Goal: Task Accomplishment & Management: Manage account settings

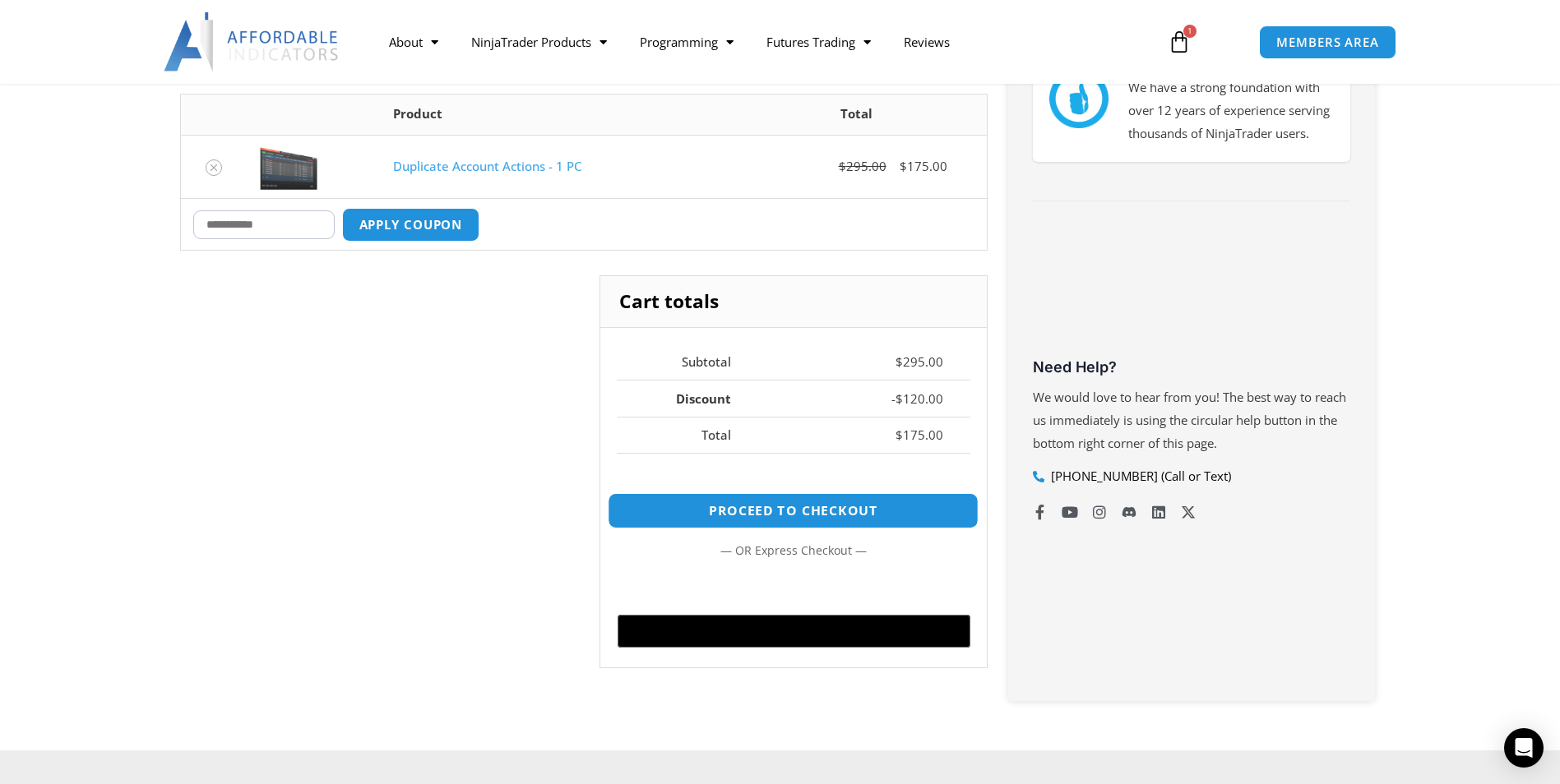
click at [749, 500] on link "Proceed to checkout" at bounding box center [793, 511] width 371 height 35
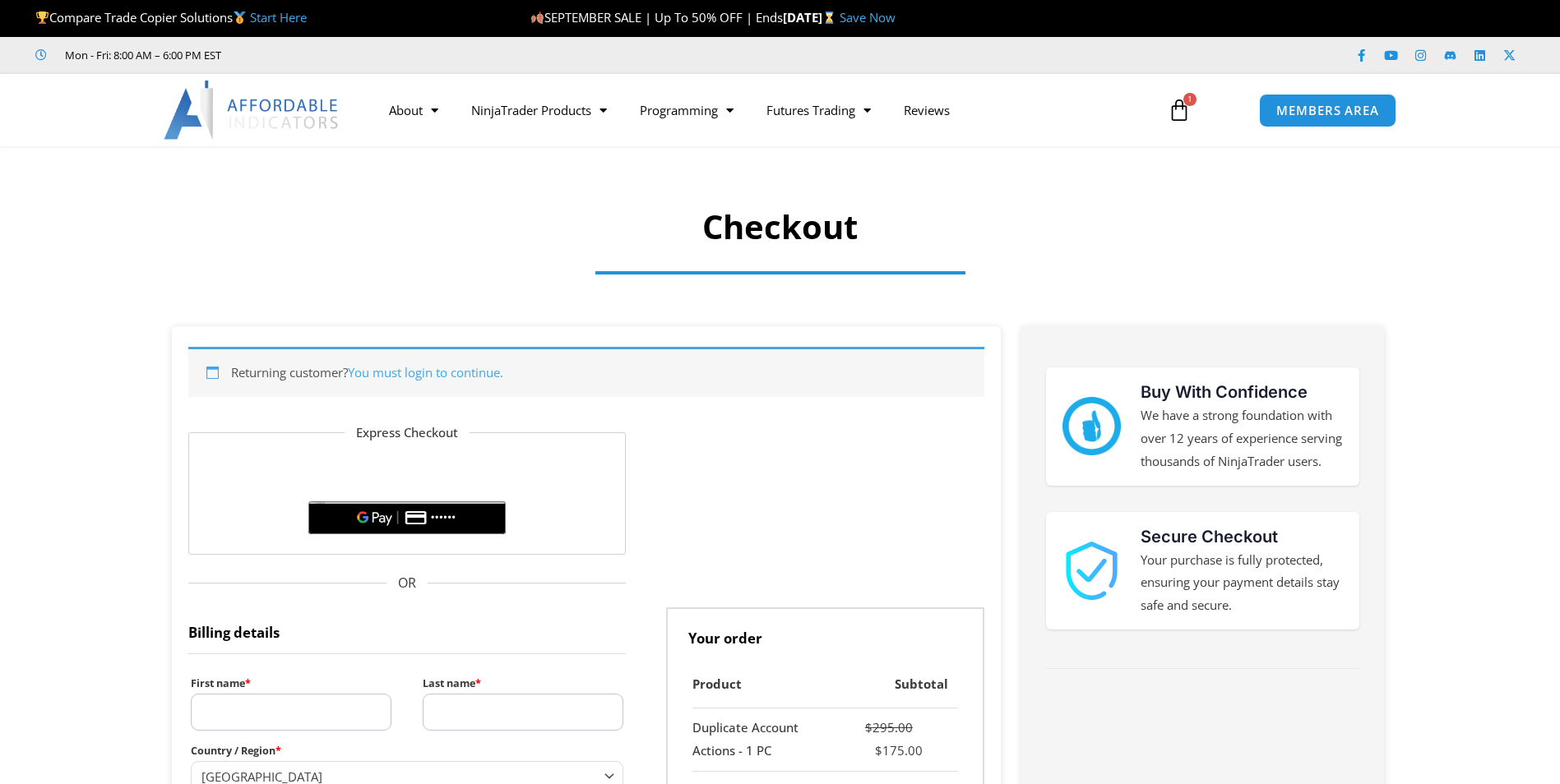
click at [259, 732] on p "First name *" at bounding box center [290, 702] width 206 height 63
click at [245, 720] on input "First name *" at bounding box center [290, 713] width 200 height 37
type input "*******"
type input "*********"
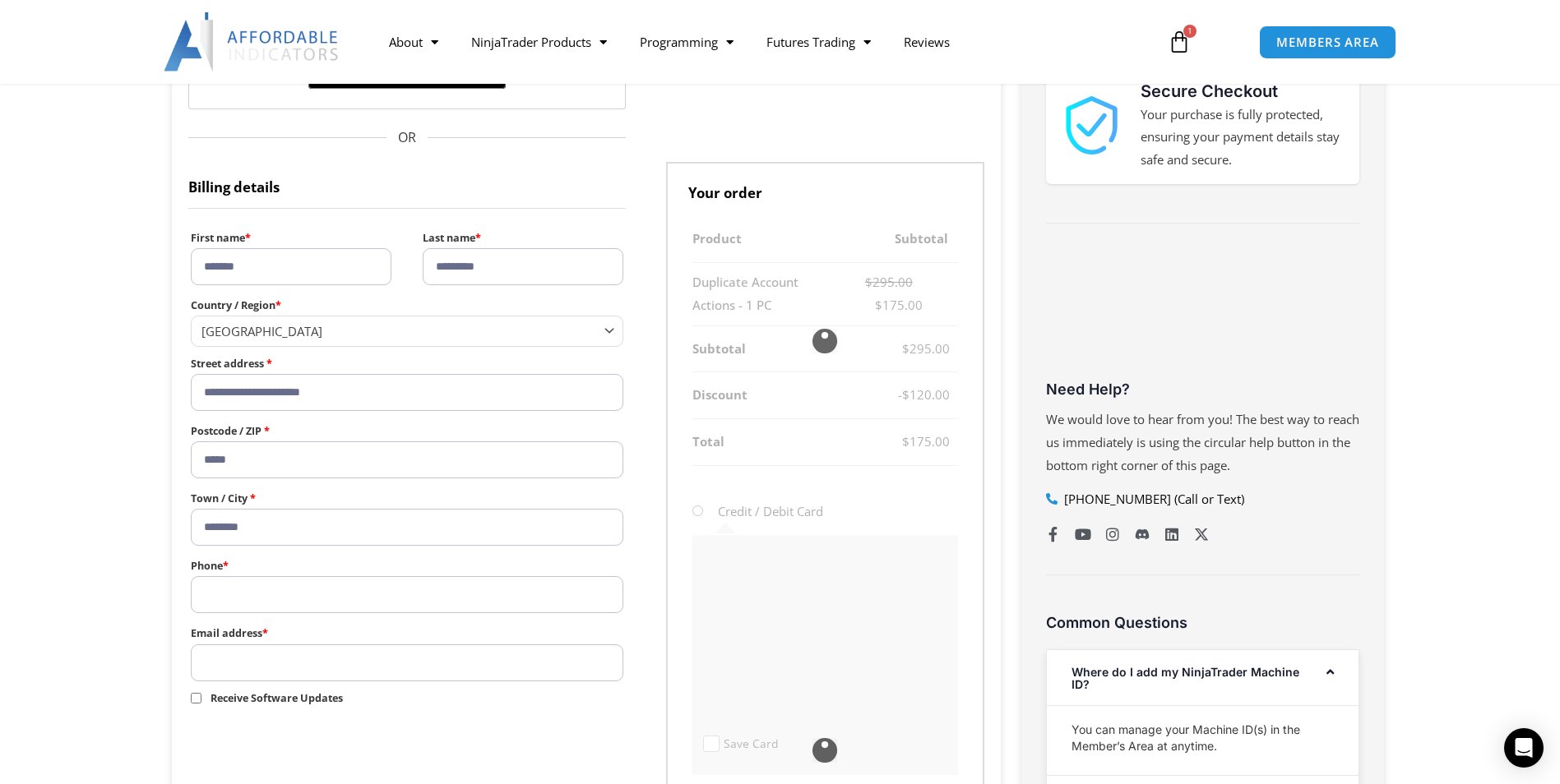
scroll to position [459, 0]
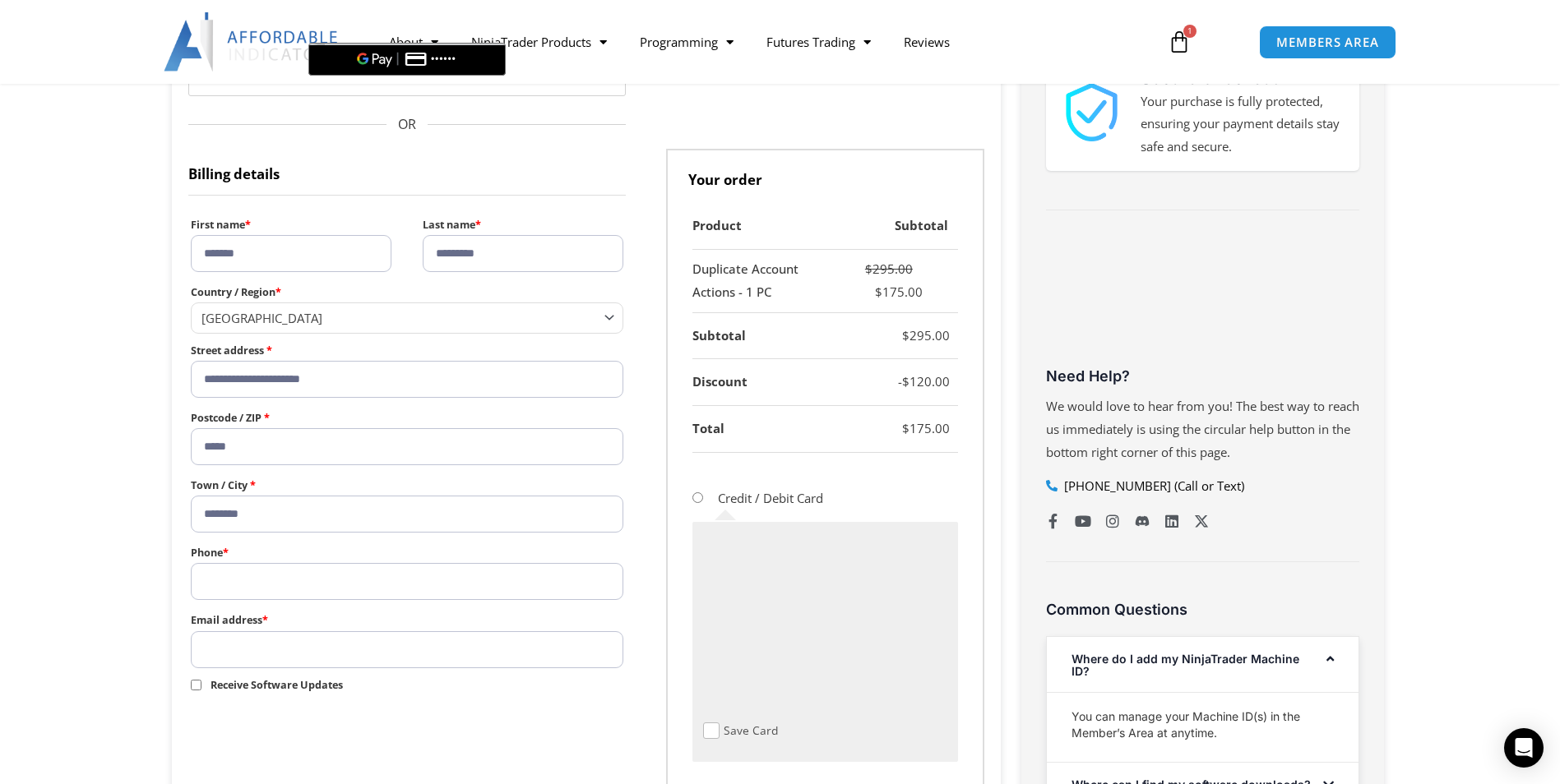
type input "**********"
click at [239, 578] on input "Phone *" at bounding box center [407, 581] width 433 height 37
type input "**********"
click at [275, 650] on input "Email address *" at bounding box center [407, 650] width 433 height 37
type input "**********"
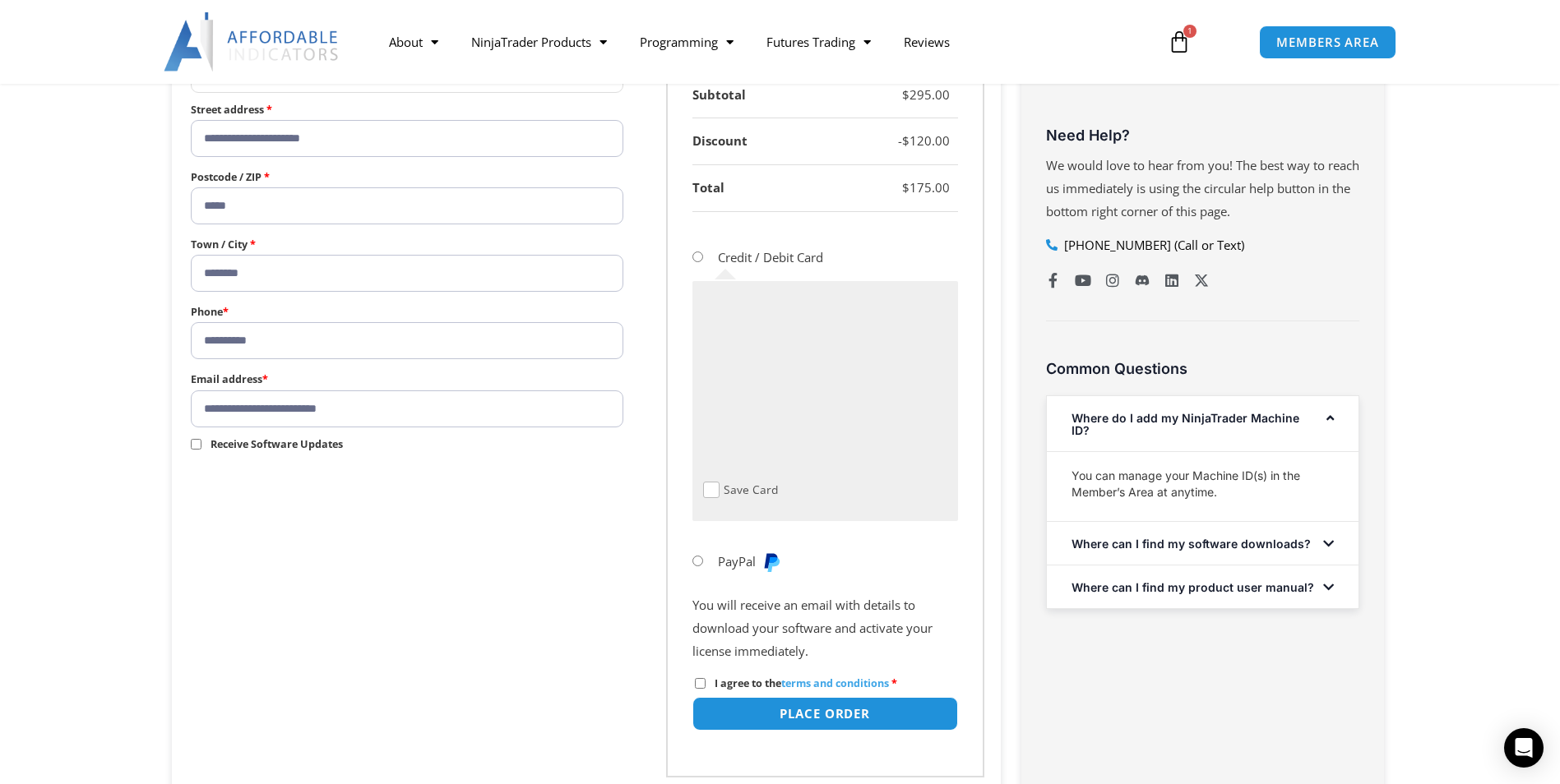
scroll to position [709, 0]
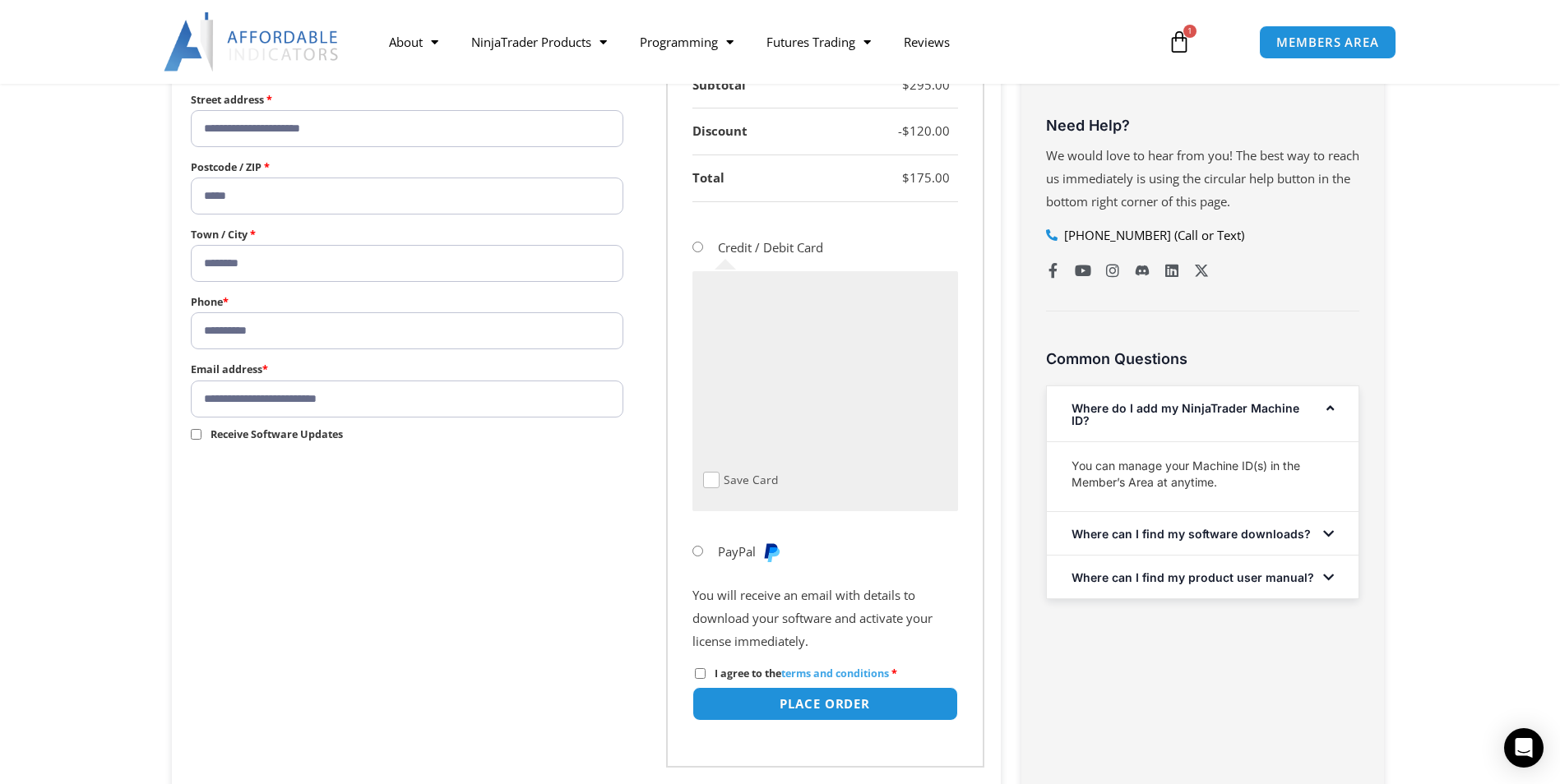
click at [273, 436] on span "Receive Software Updates" at bounding box center [277, 435] width 132 height 14
click at [743, 696] on button "Place order" at bounding box center [824, 704] width 279 height 35
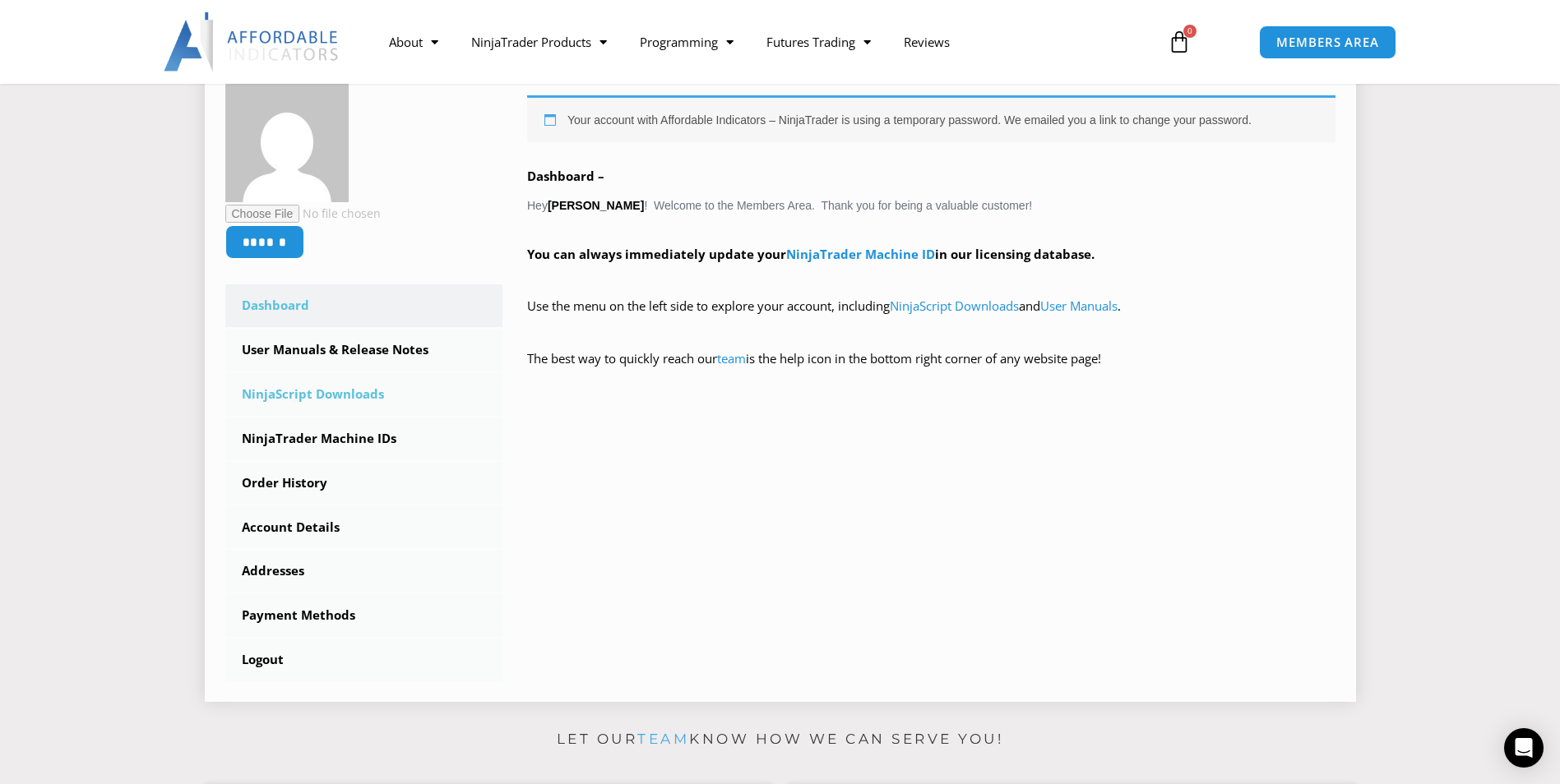
scroll to position [280, 0]
click at [282, 488] on link "Order History" at bounding box center [364, 482] width 278 height 42
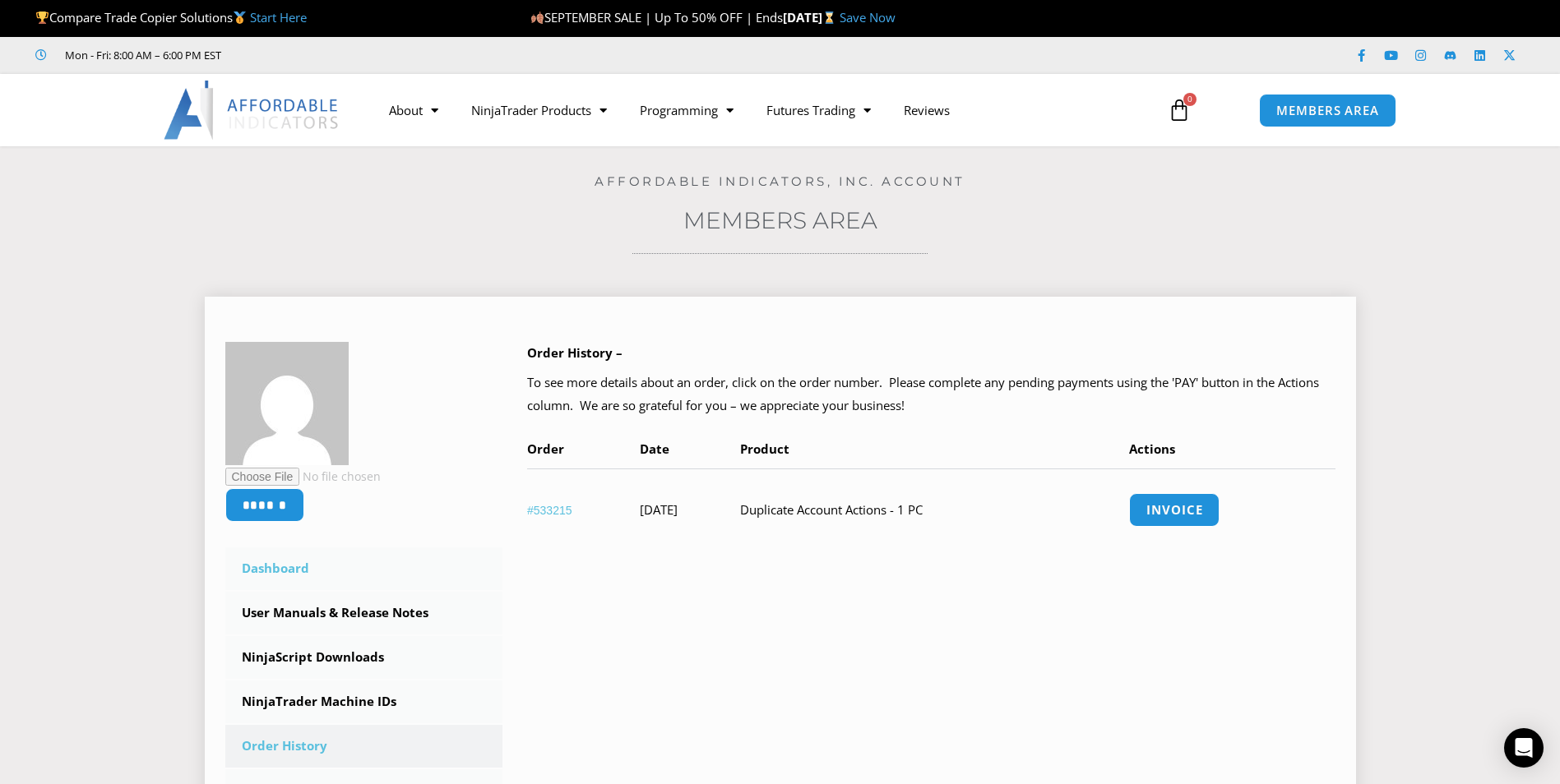
click at [306, 570] on link "Dashboard" at bounding box center [364, 569] width 278 height 42
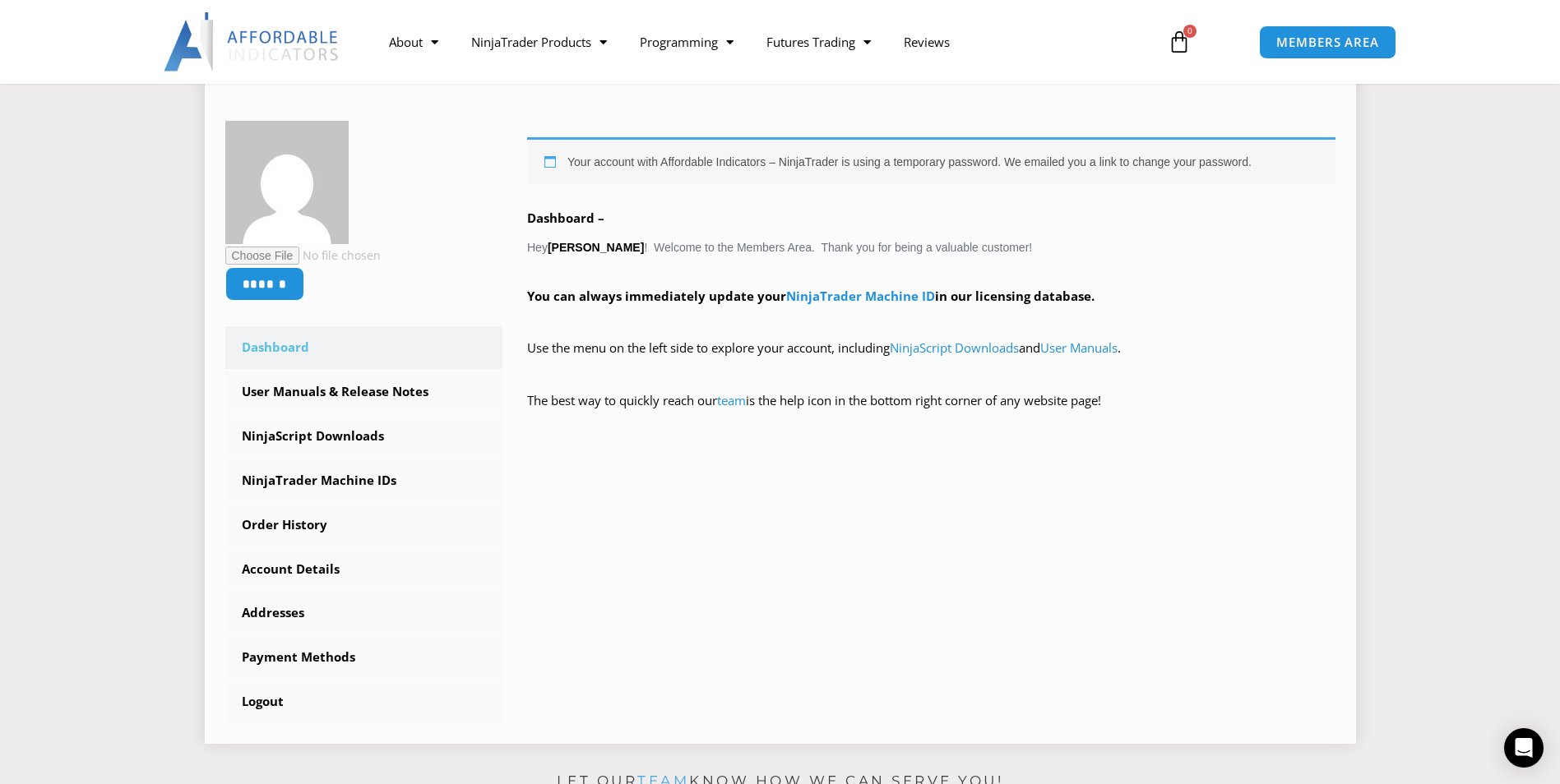
scroll to position [244, 0]
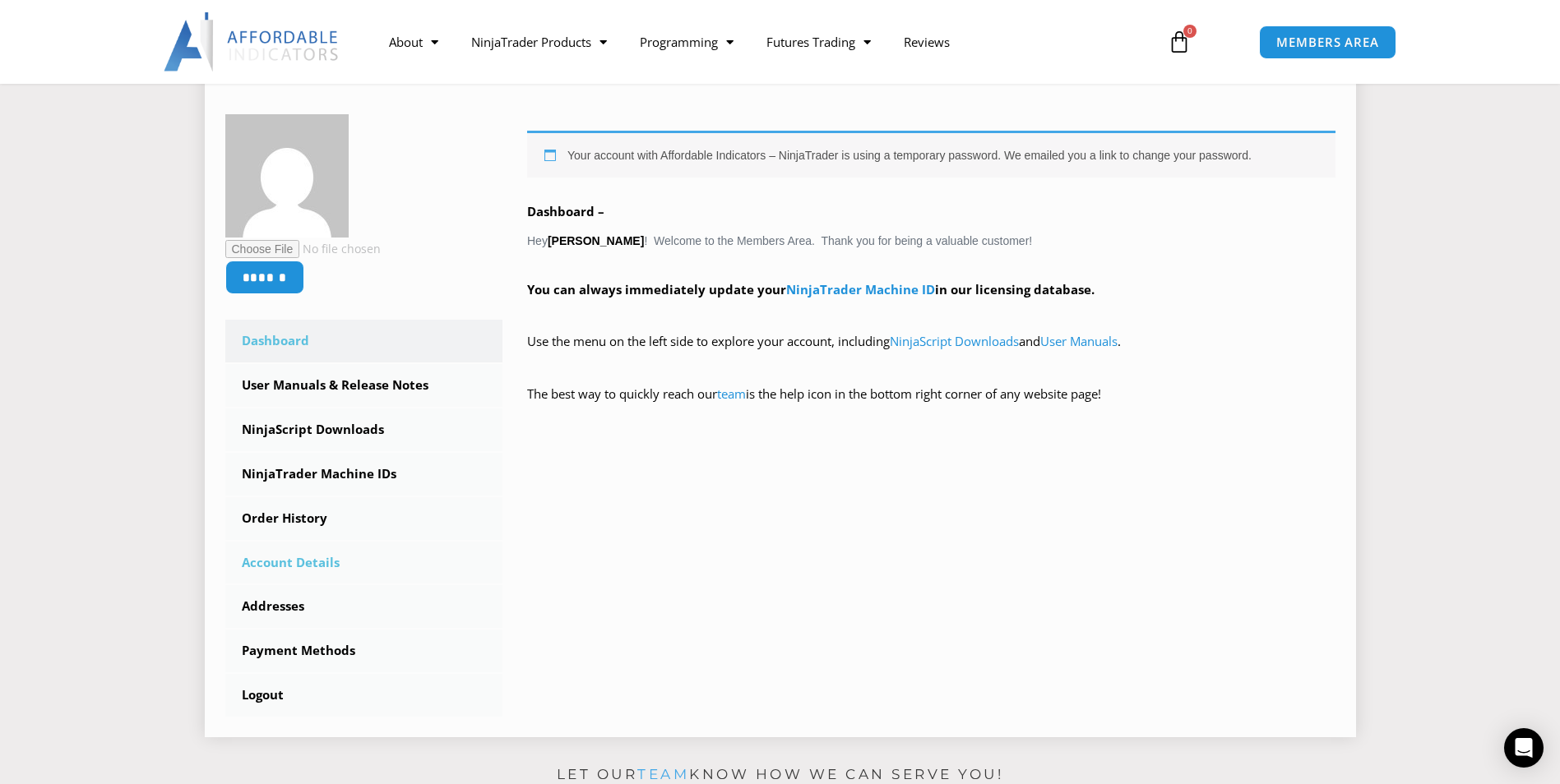
click at [273, 557] on link "Account Details" at bounding box center [364, 563] width 278 height 42
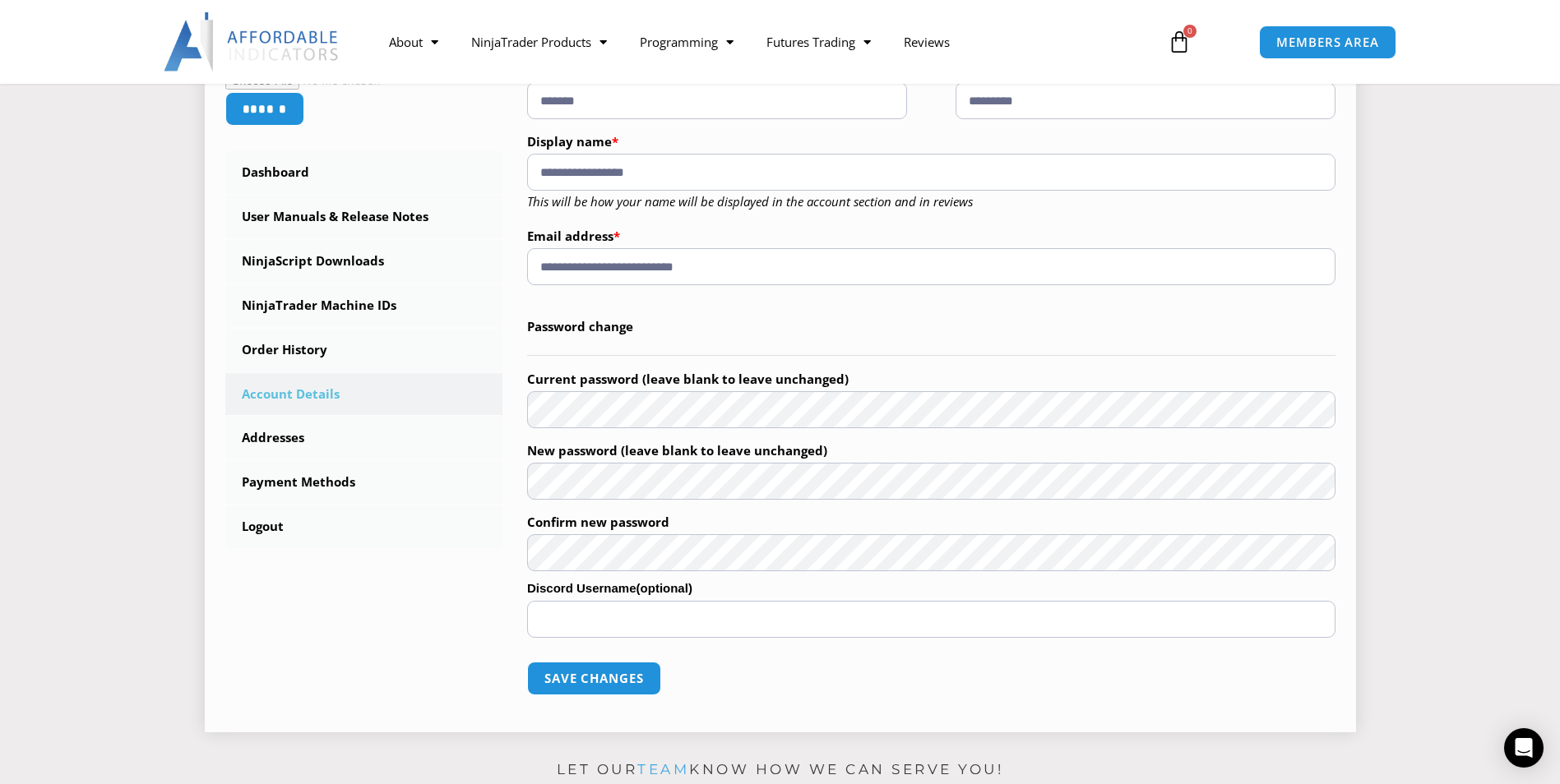
scroll to position [397, 0]
click at [302, 180] on link "Dashboard" at bounding box center [364, 172] width 278 height 42
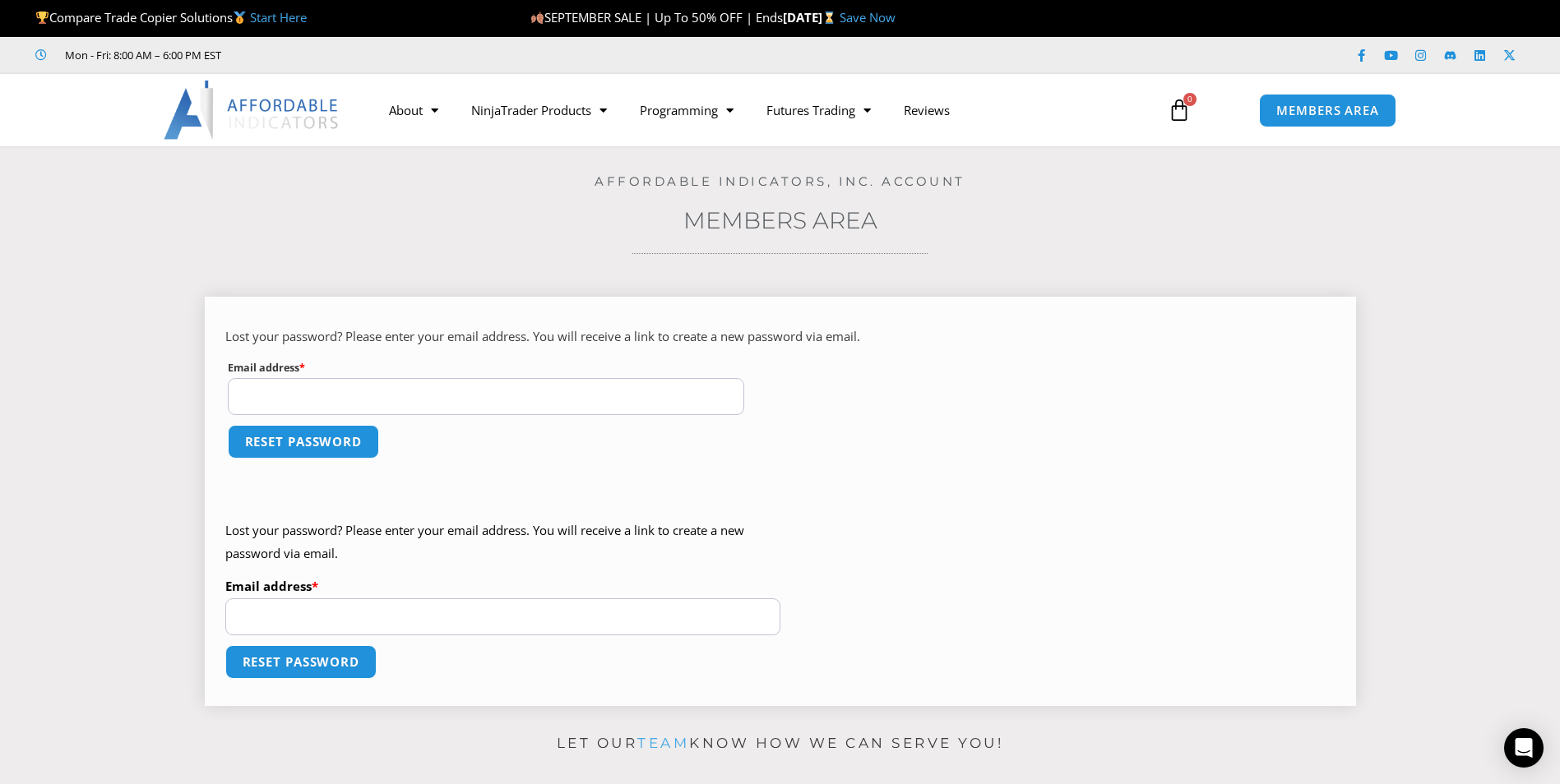
click at [397, 396] on input "Email address * Required" at bounding box center [486, 397] width 517 height 37
type input "**********"
click at [300, 620] on input "Email address * Required" at bounding box center [502, 617] width 555 height 37
type input "**********"
click at [269, 431] on button "Reset password" at bounding box center [304, 442] width 160 height 35
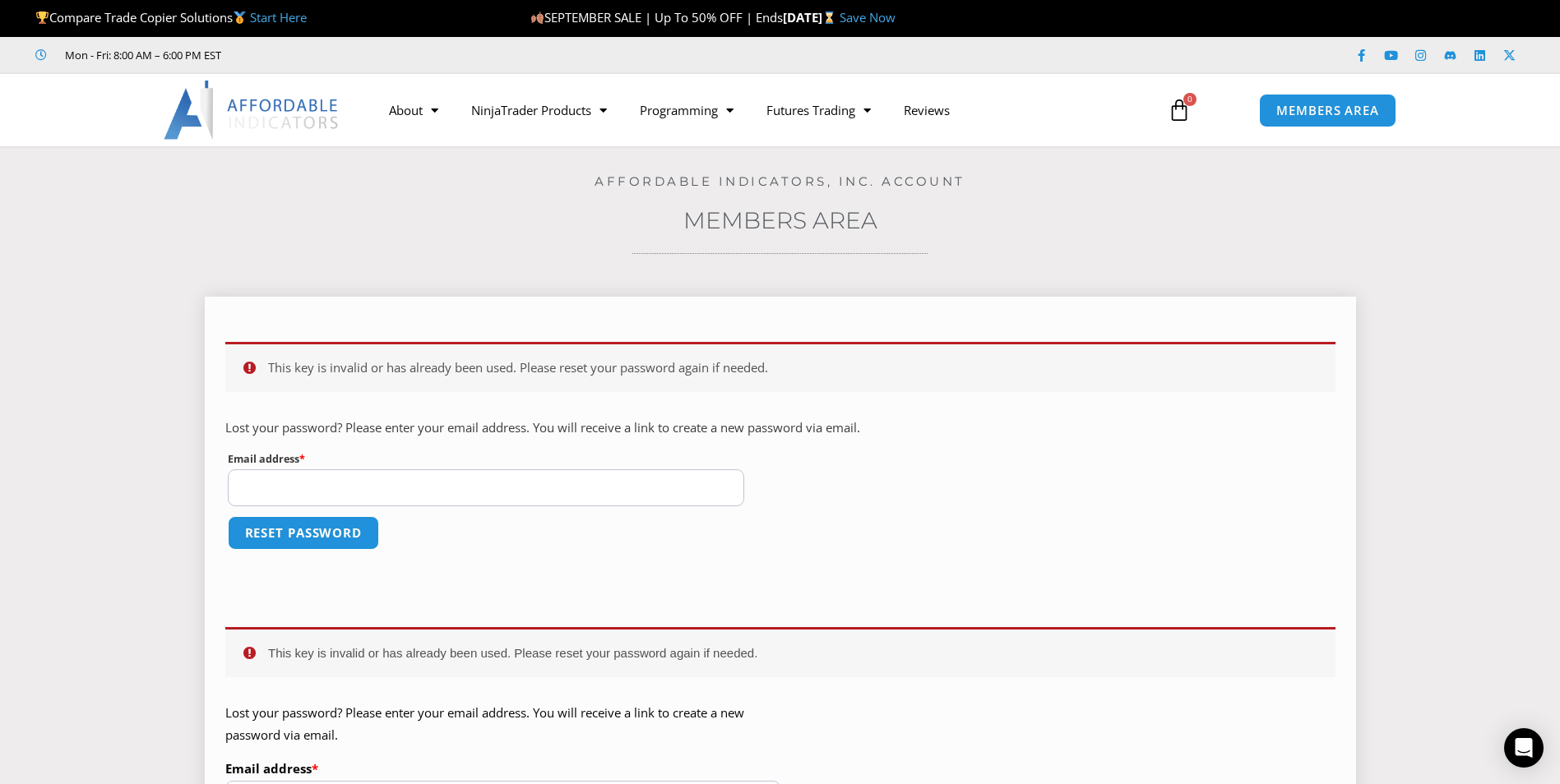
click at [305, 499] on input "Email address * Required" at bounding box center [486, 488] width 517 height 37
click at [376, 465] on label "Email address * Required" at bounding box center [486, 459] width 517 height 20
click at [376, 469] on input "Email address * Required" at bounding box center [486, 488] width 517 height 37
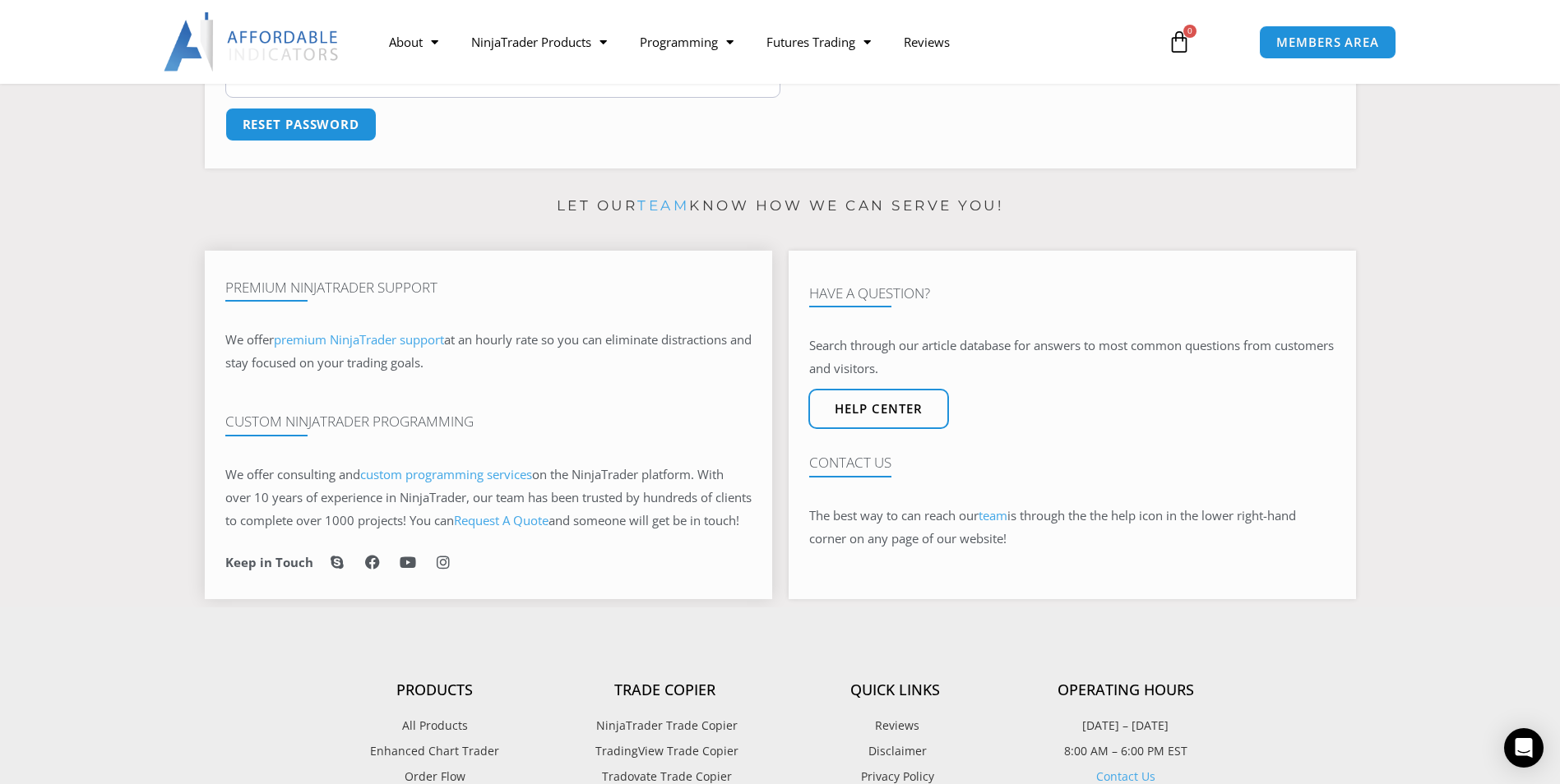
scroll to position [721, 0]
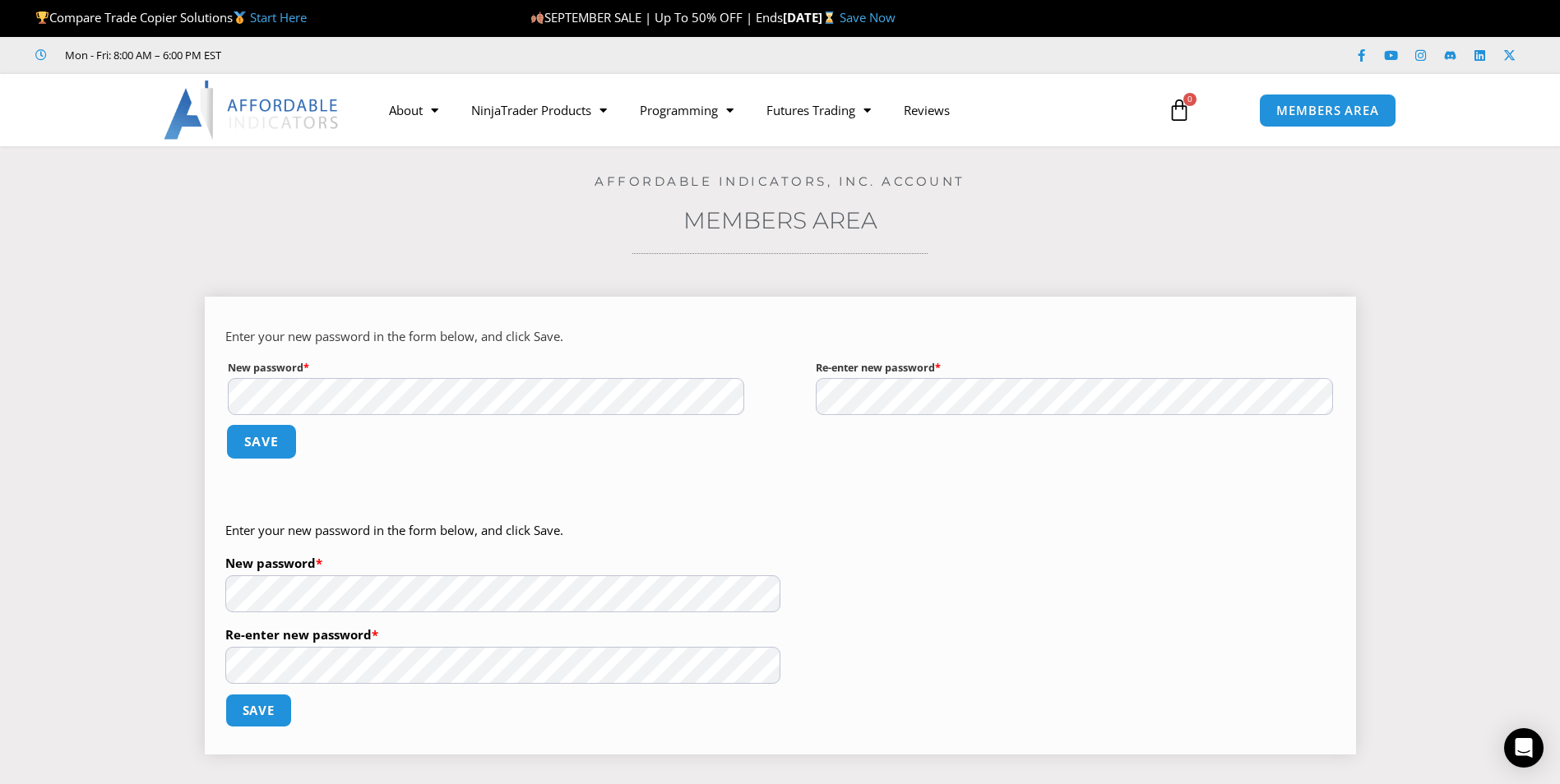
click at [262, 440] on button "Save" at bounding box center [260, 442] width 71 height 35
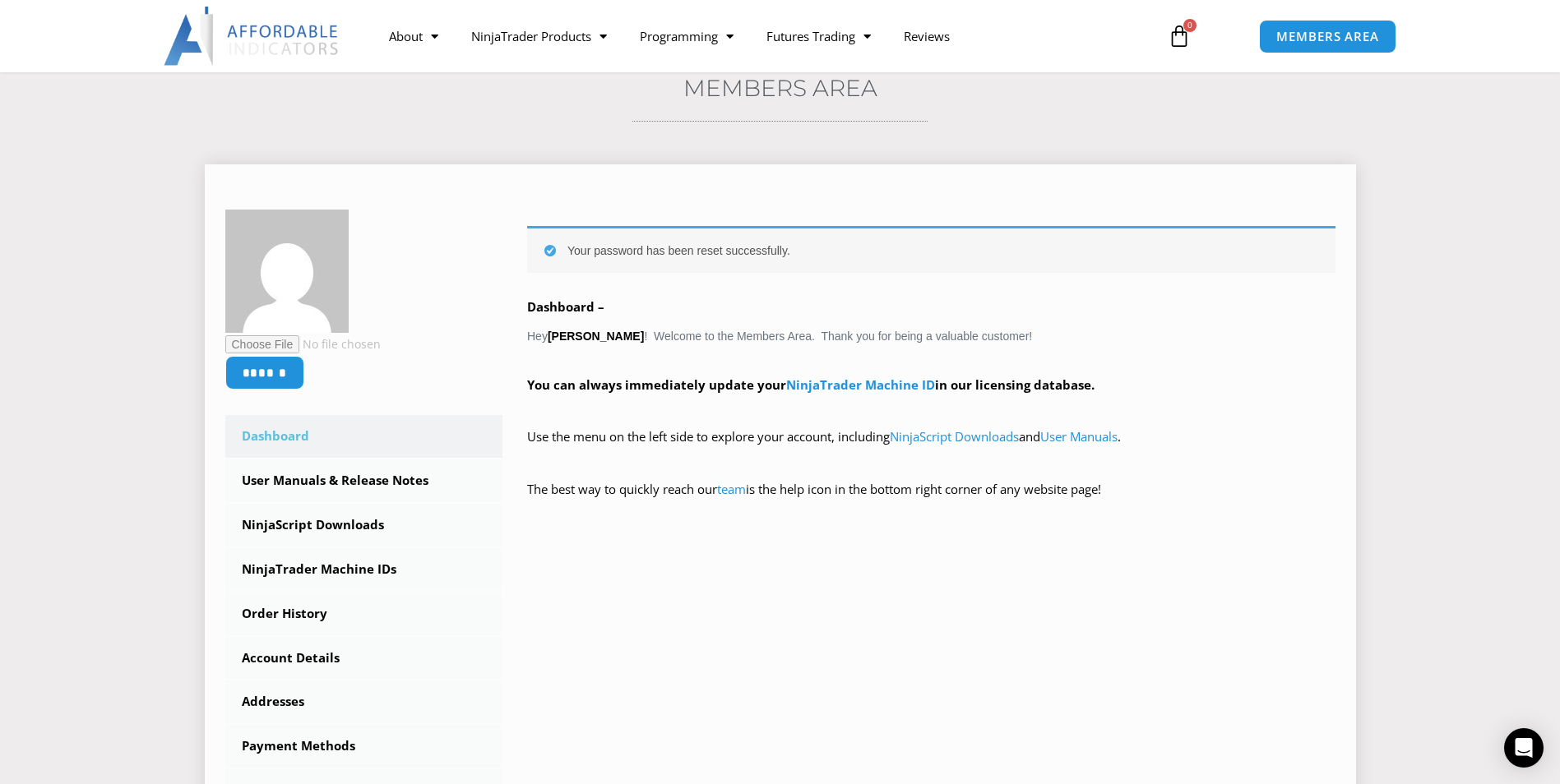
scroll to position [141, 0]
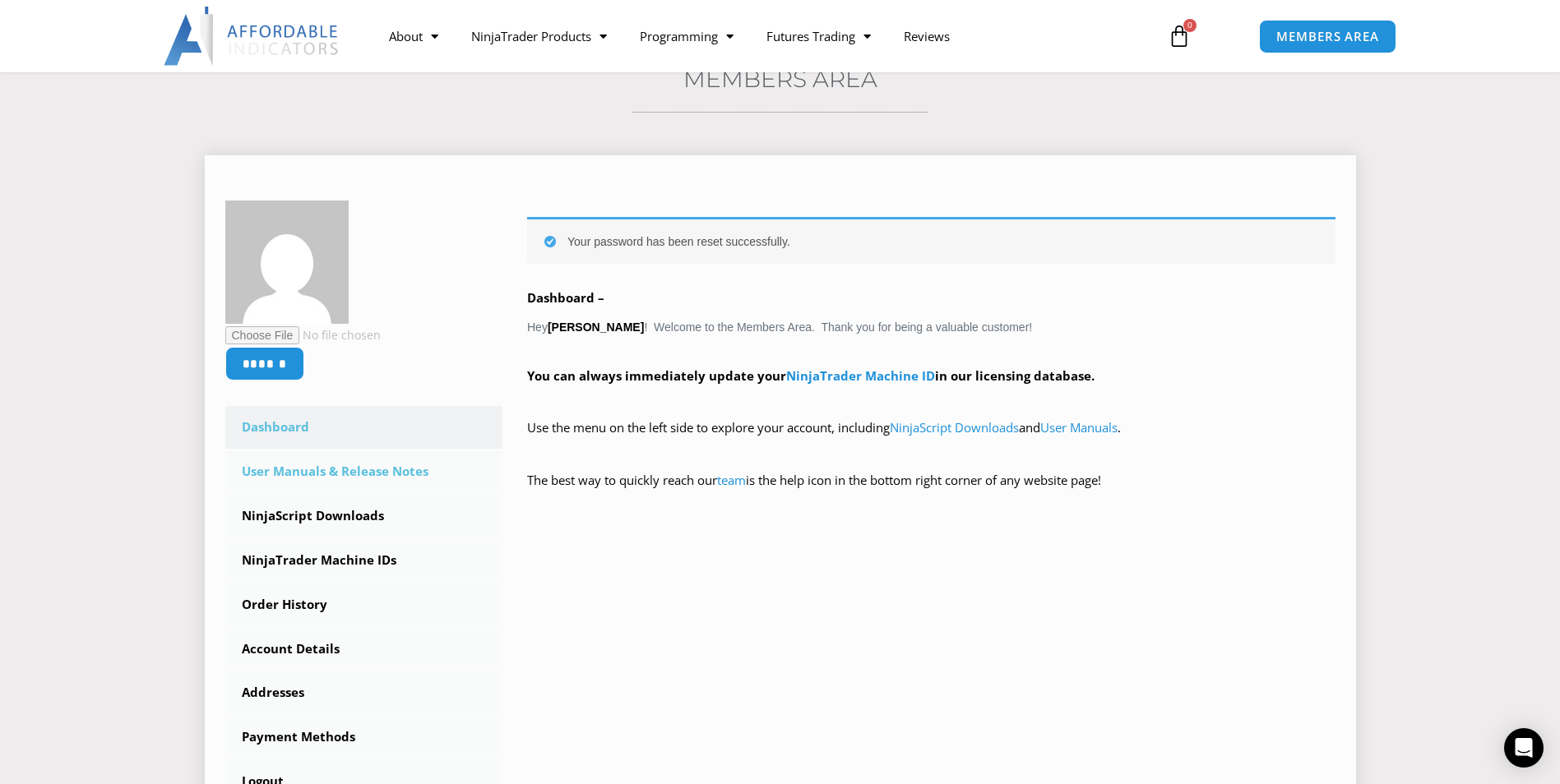
click at [332, 470] on link "User Manuals & Release Notes" at bounding box center [364, 472] width 278 height 42
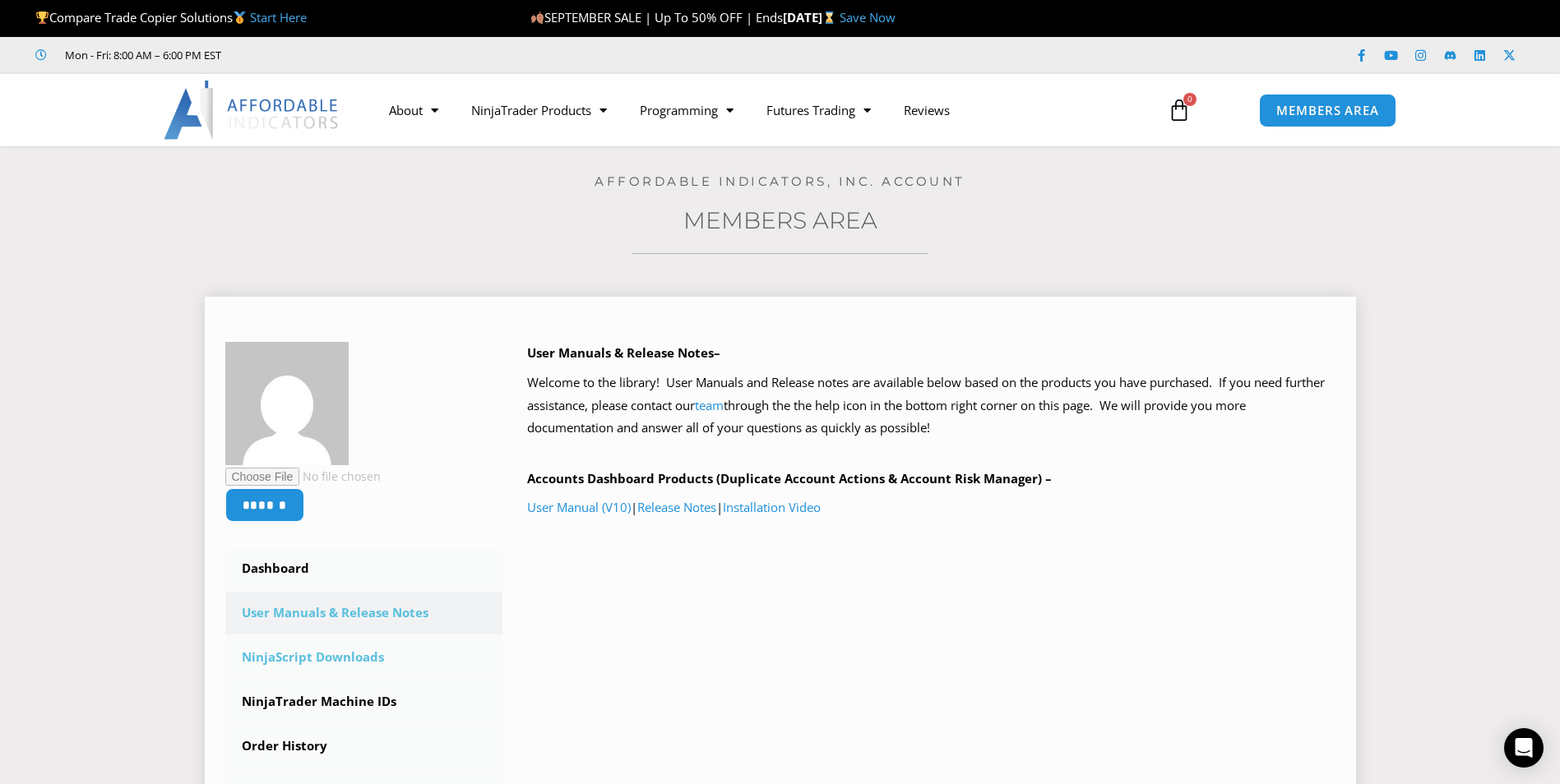
click at [296, 656] on link "NinjaScript Downloads" at bounding box center [364, 657] width 278 height 42
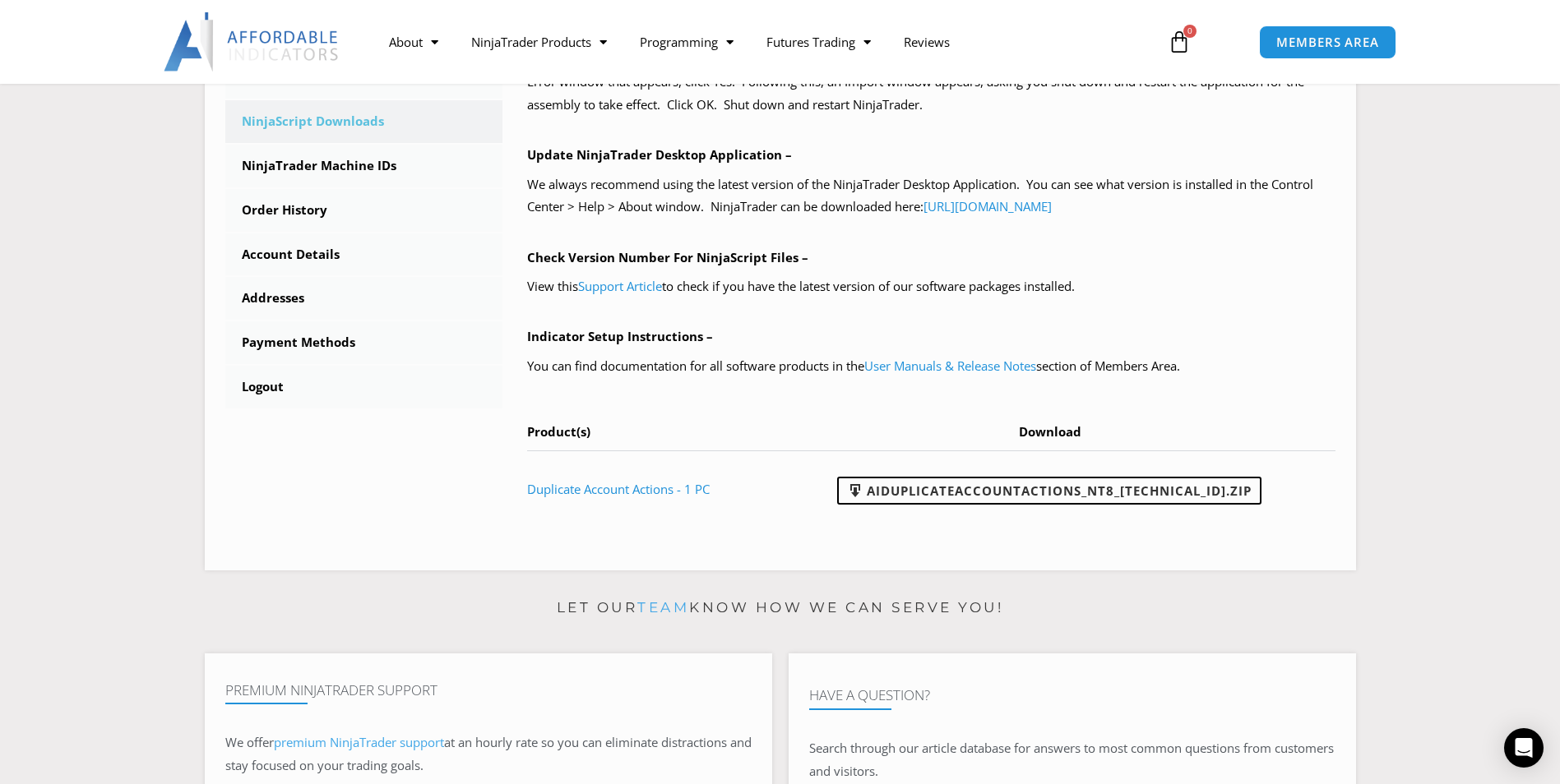
scroll to position [537, 0]
click at [956, 488] on link "AIDuplicateAccountActions_NT8_25.9.18.1.zip" at bounding box center [1049, 490] width 424 height 28
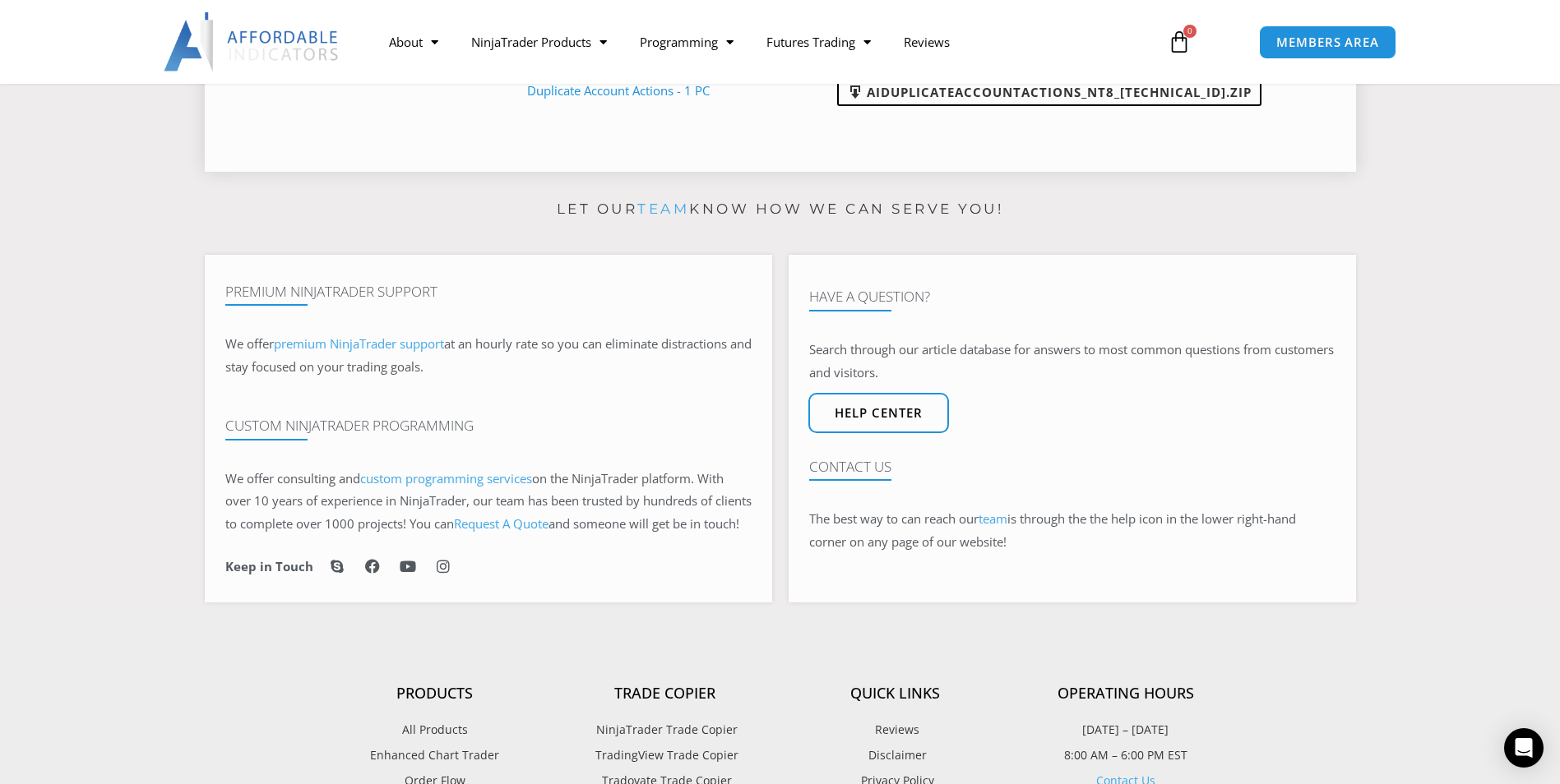
scroll to position [0, 0]
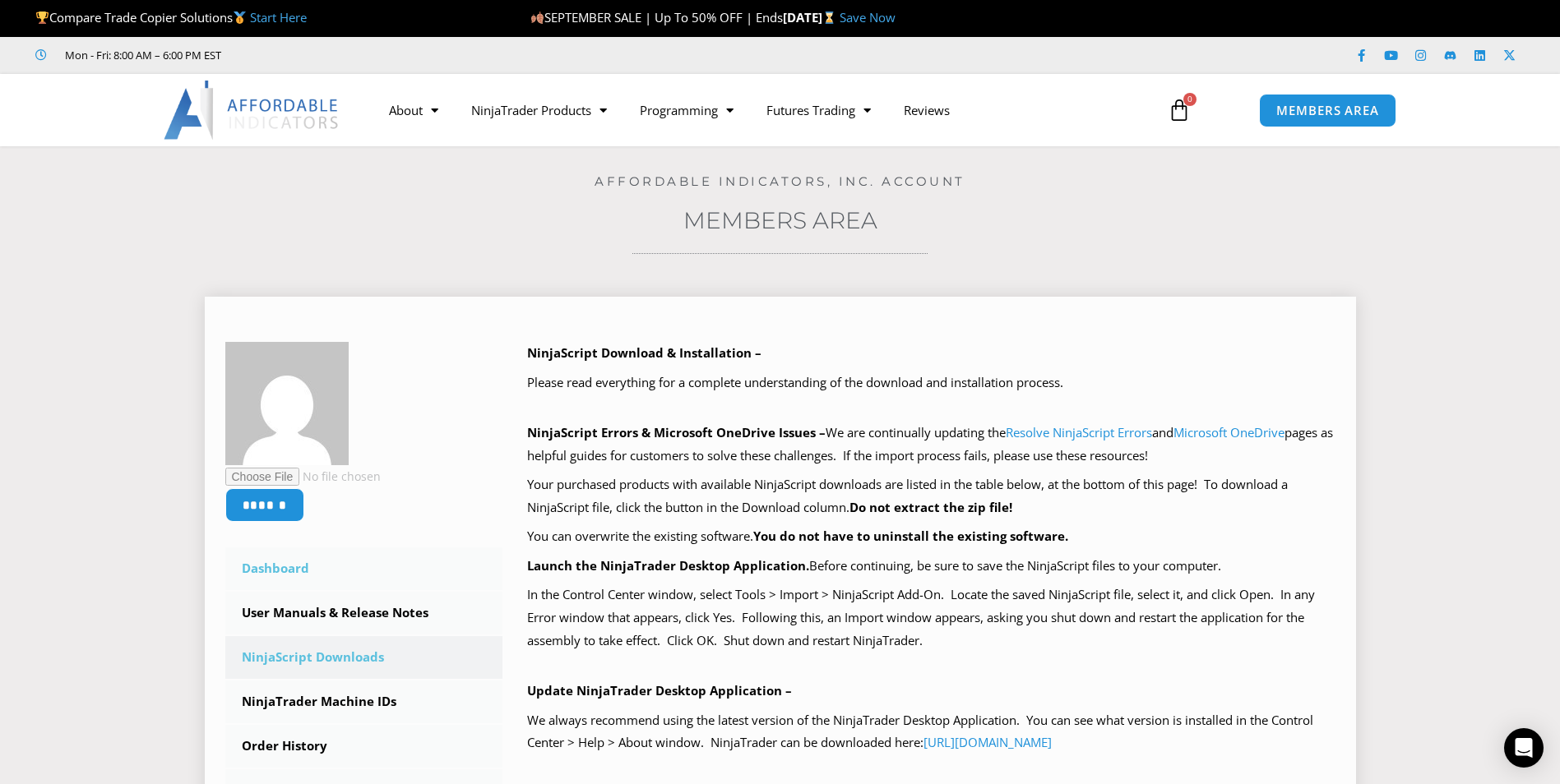
click at [258, 563] on link "Dashboard" at bounding box center [364, 569] width 278 height 42
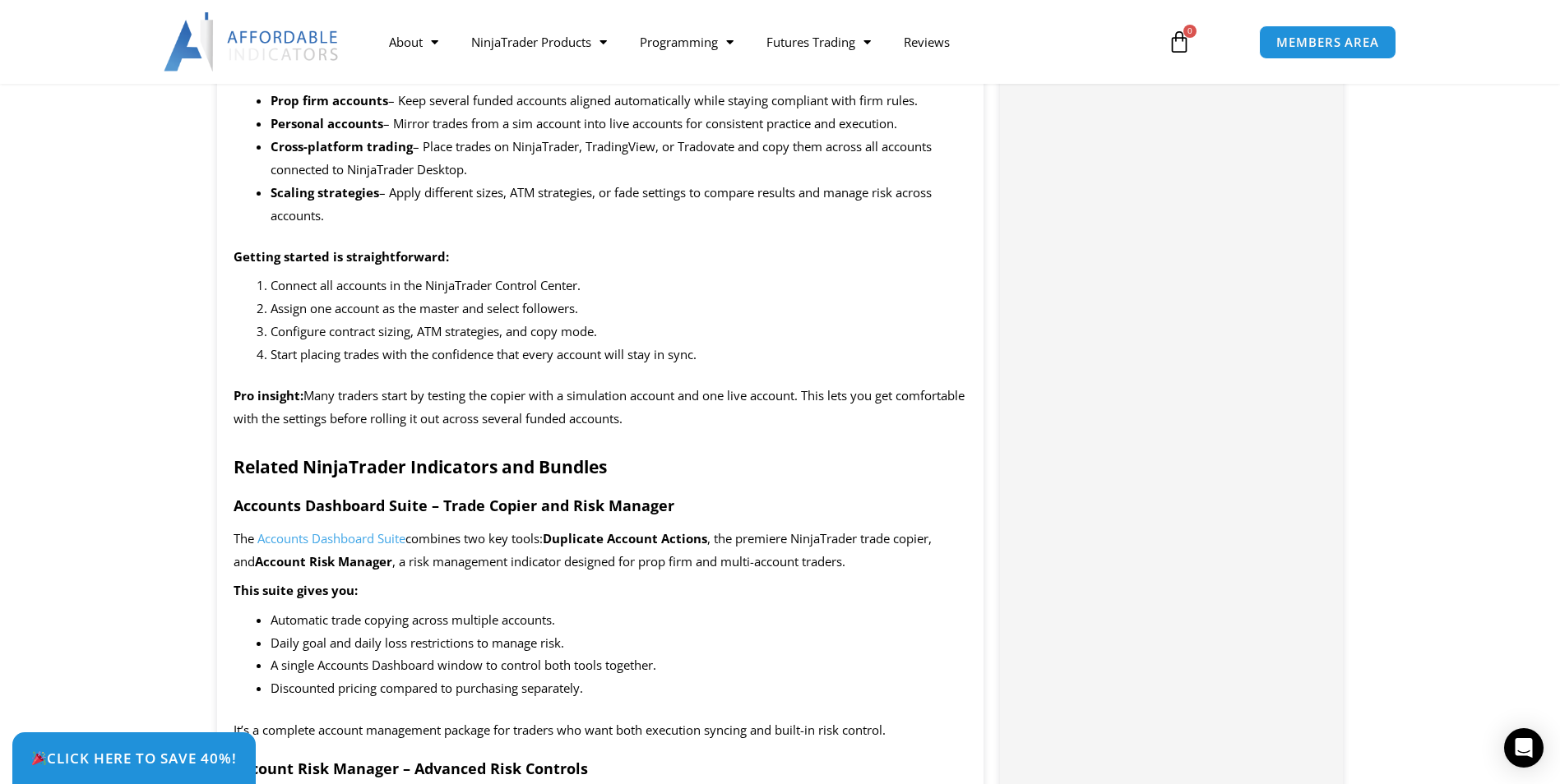
scroll to position [1786, 0]
click at [304, 539] on span "Accounts Dashboard Suite" at bounding box center [332, 537] width 148 height 17
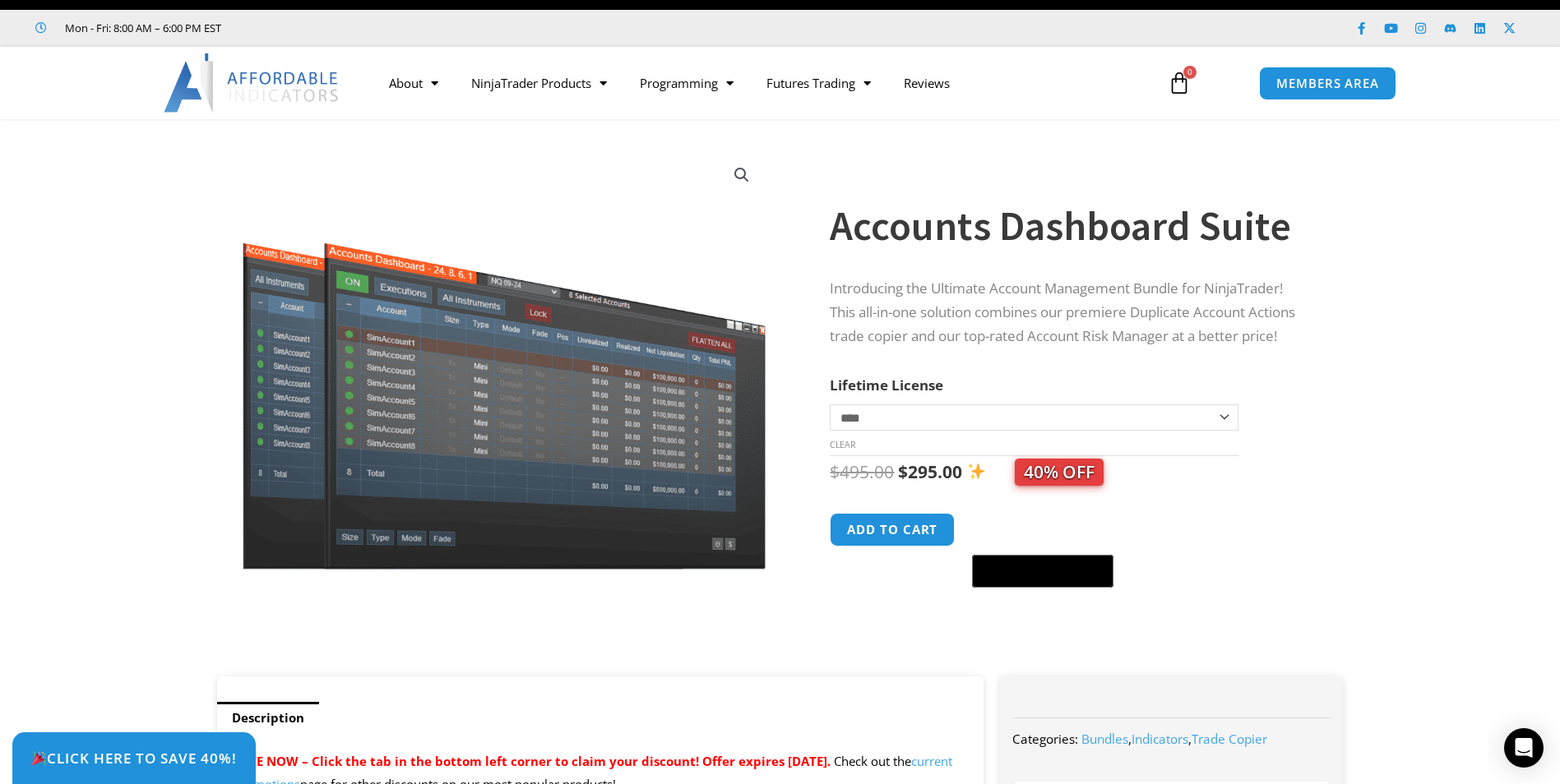
scroll to position [28, 0]
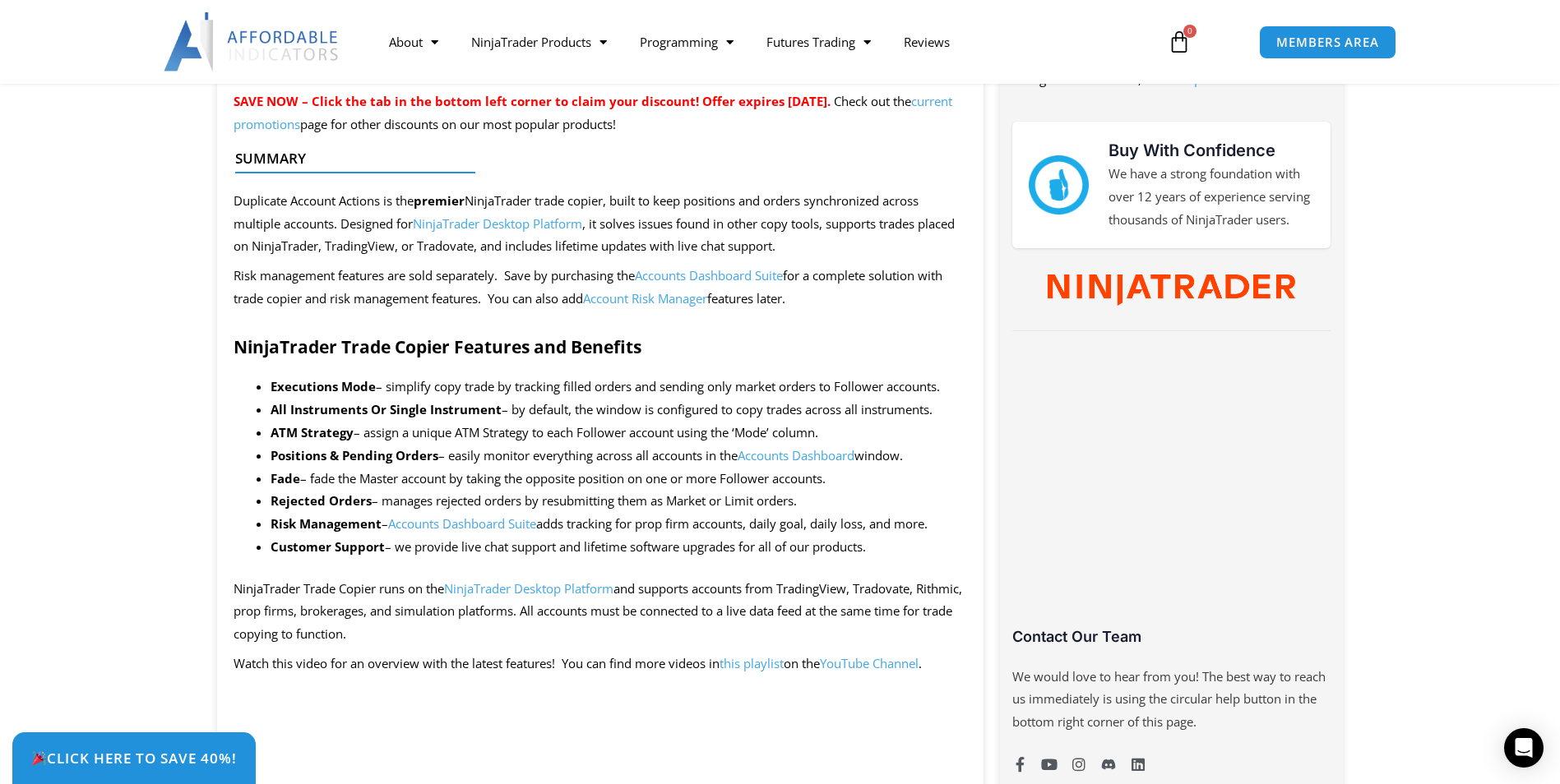
scroll to position [686, 0]
click at [766, 459] on link "Accounts Dashboard" at bounding box center [796, 454] width 116 height 17
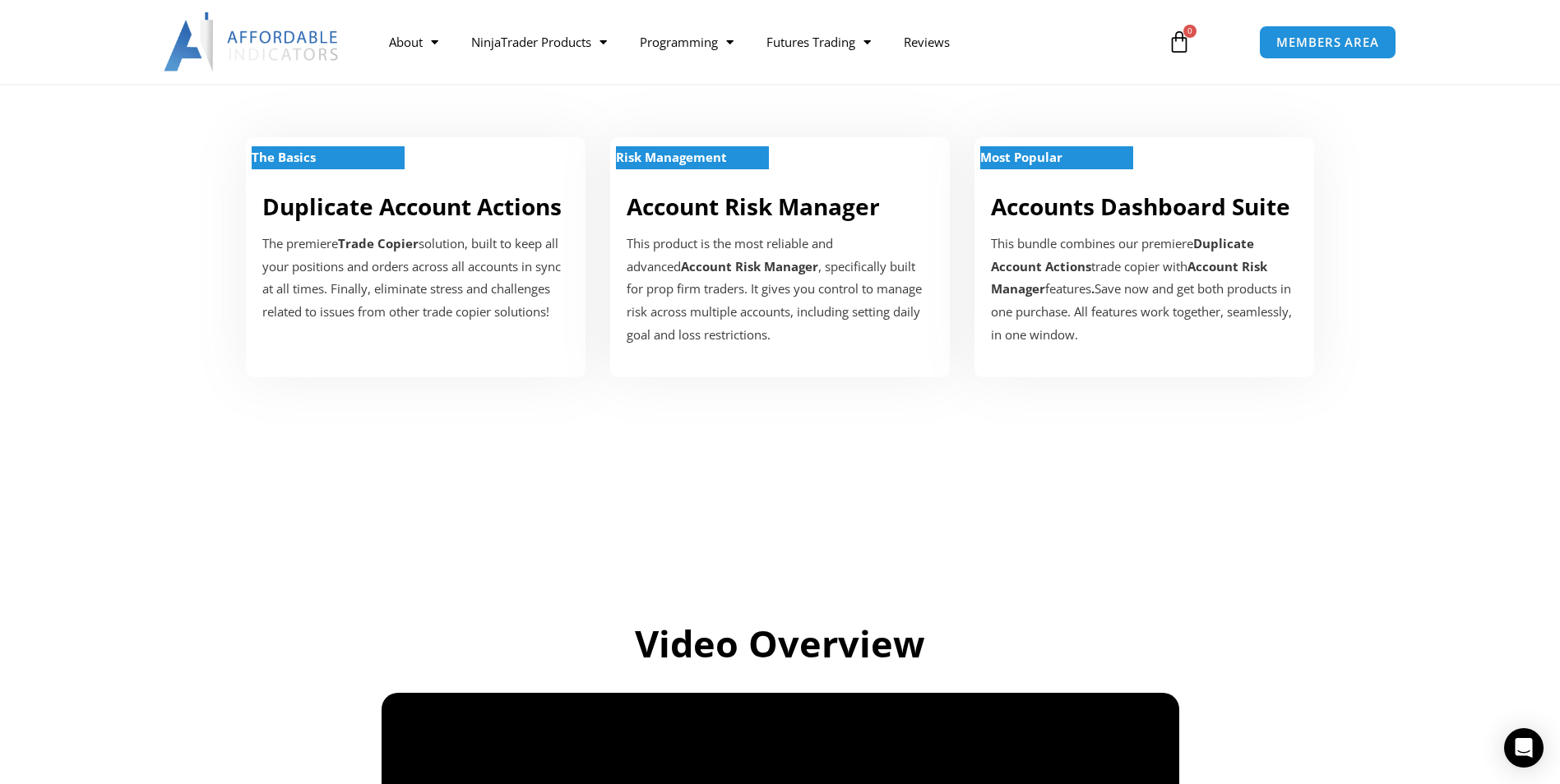
scroll to position [583, 0]
click at [385, 206] on link "Duplicate Account Actions" at bounding box center [411, 205] width 299 height 31
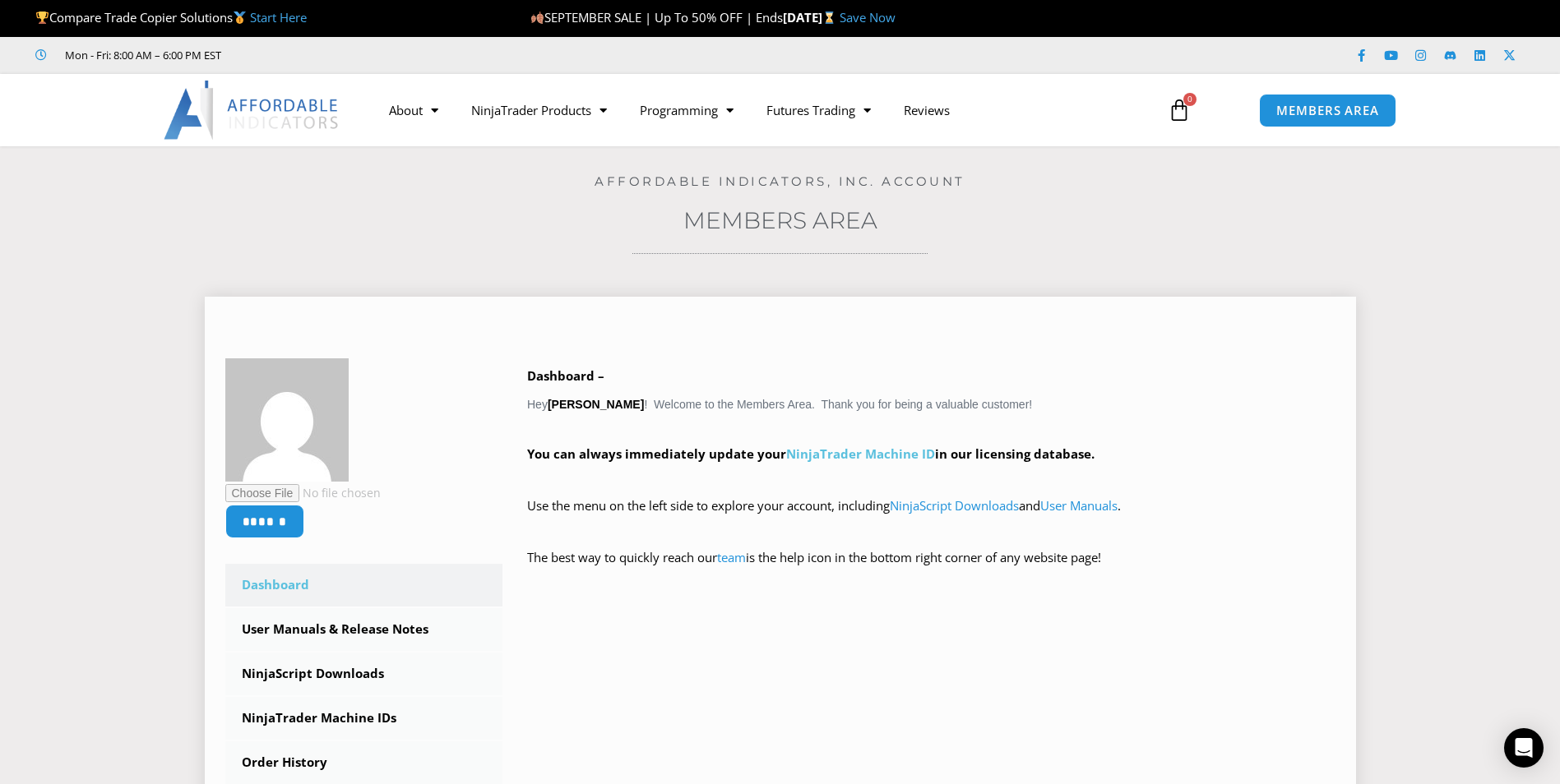
click at [805, 457] on link "NinjaTrader Machine ID" at bounding box center [860, 453] width 149 height 17
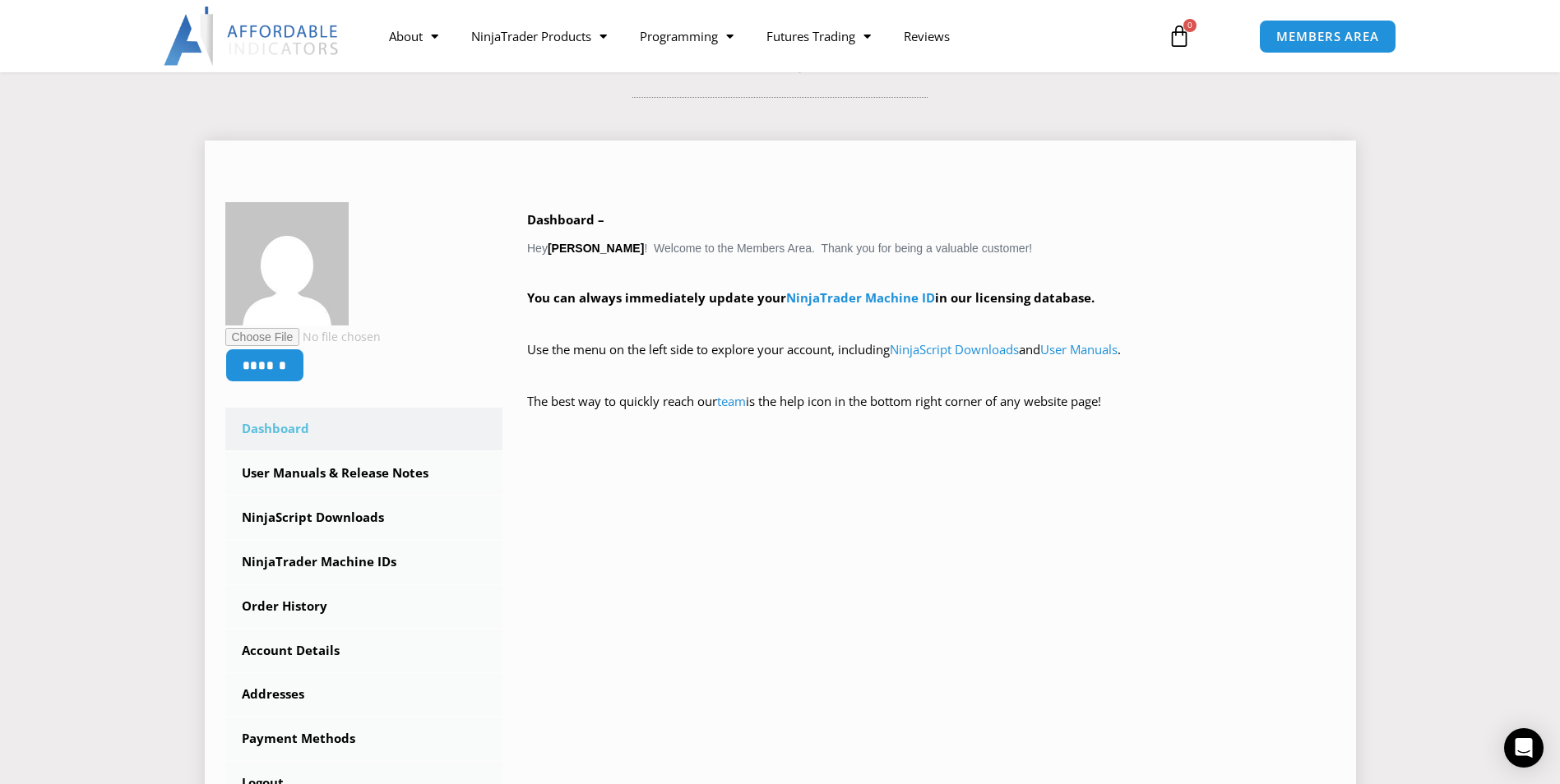
scroll to position [157, 0]
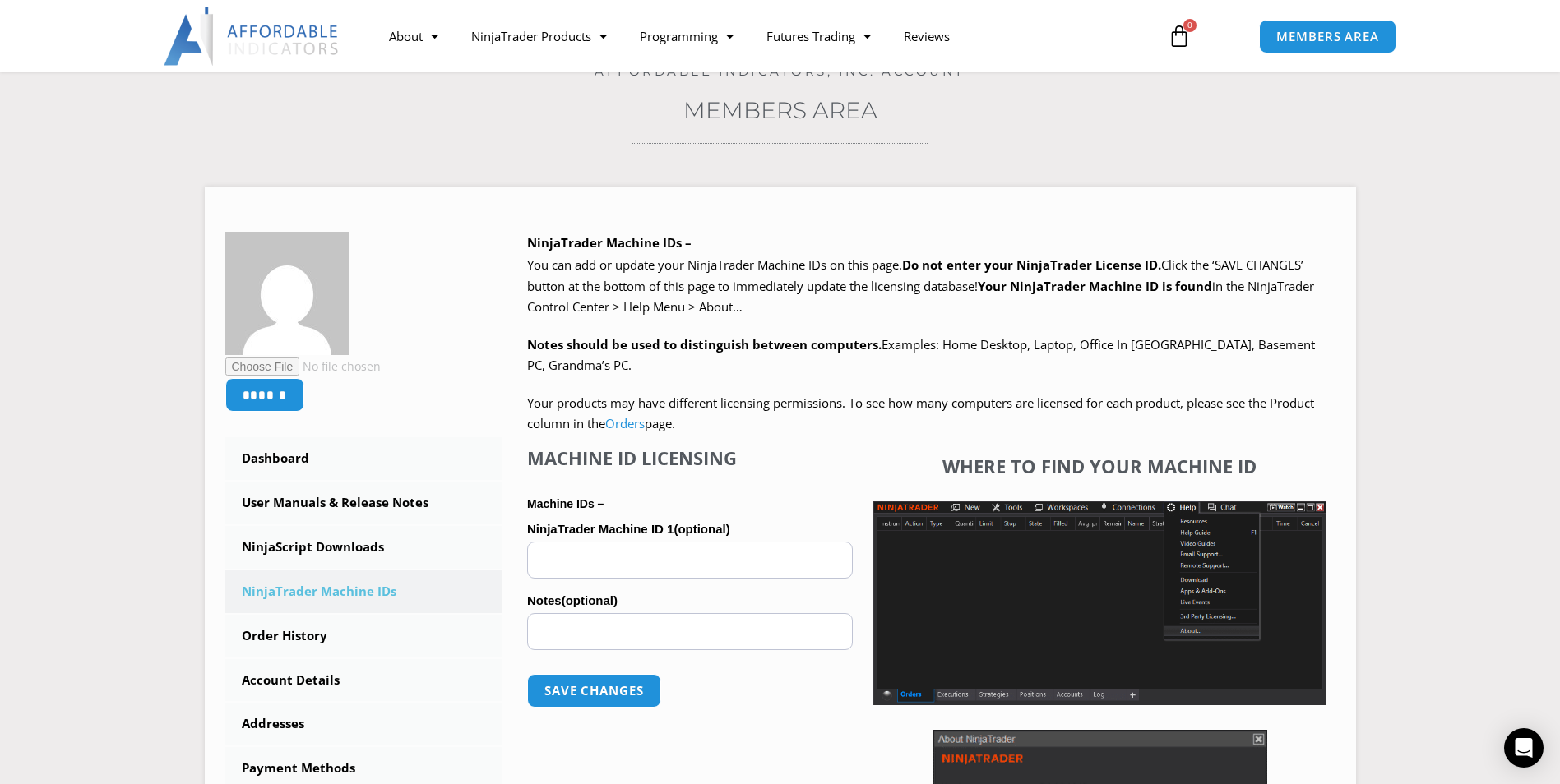
scroll to position [109, 0]
click at [296, 458] on link "Dashboard" at bounding box center [364, 459] width 278 height 42
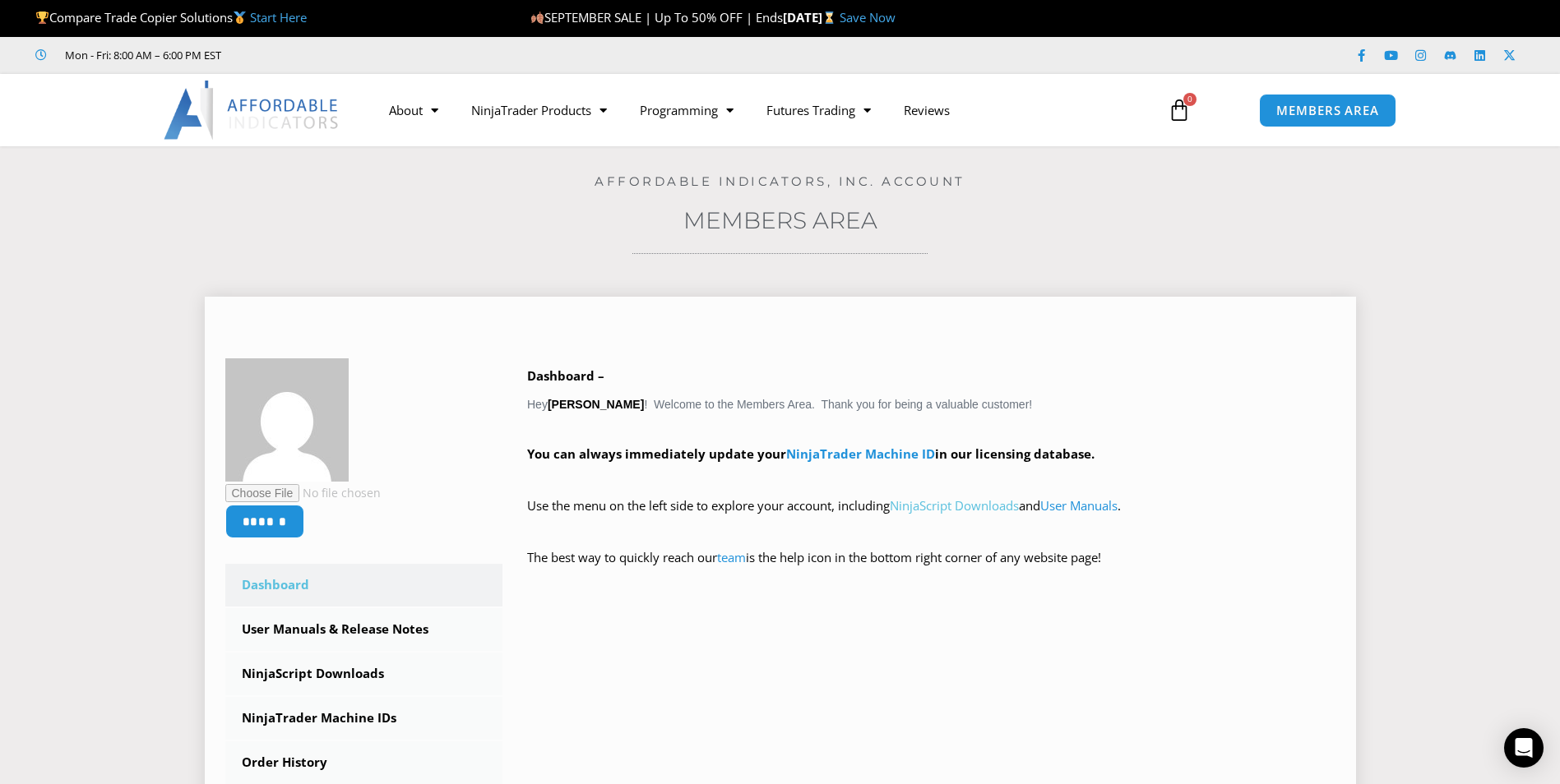
click at [918, 511] on link "NinjaScript Downloads" at bounding box center [954, 505] width 129 height 17
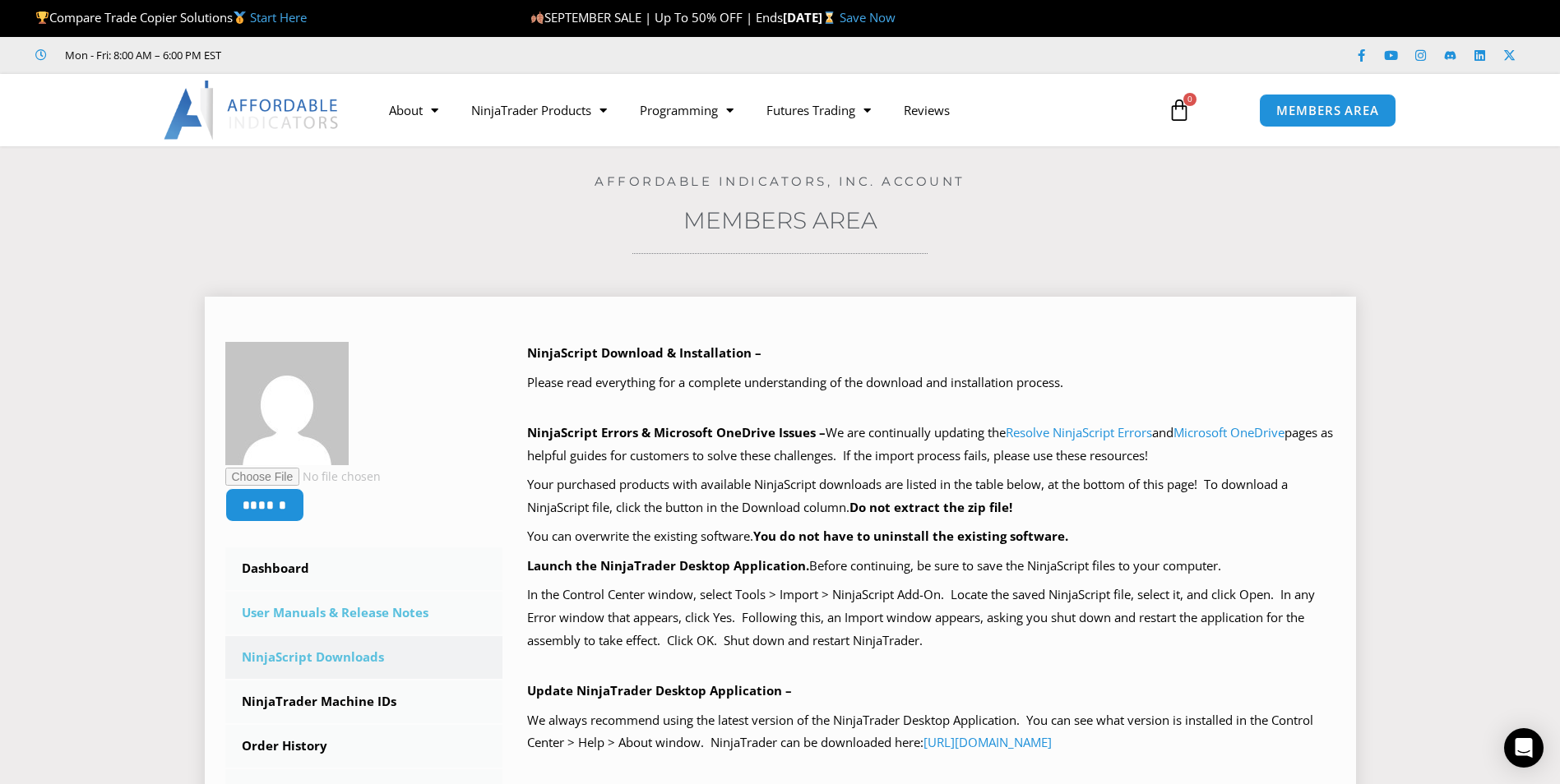
click at [350, 618] on link "User Manuals & Release Notes" at bounding box center [364, 613] width 278 height 42
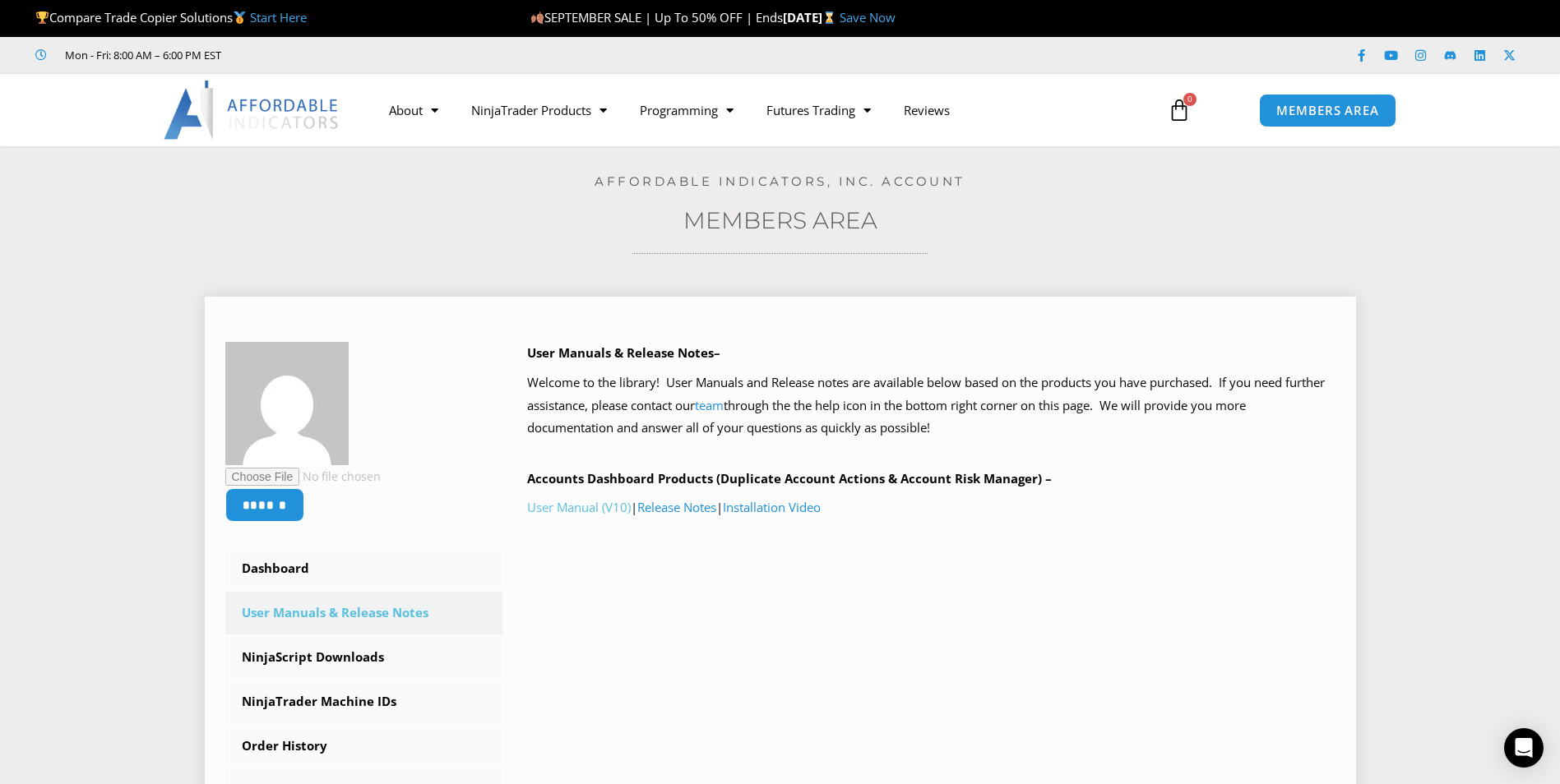
click at [567, 513] on link "User Manual (V10)" at bounding box center [578, 507] width 103 height 17
click at [761, 511] on link "Installation Video" at bounding box center [771, 507] width 98 height 17
click at [268, 698] on link "NinjaTrader Machine IDs" at bounding box center [364, 702] width 278 height 42
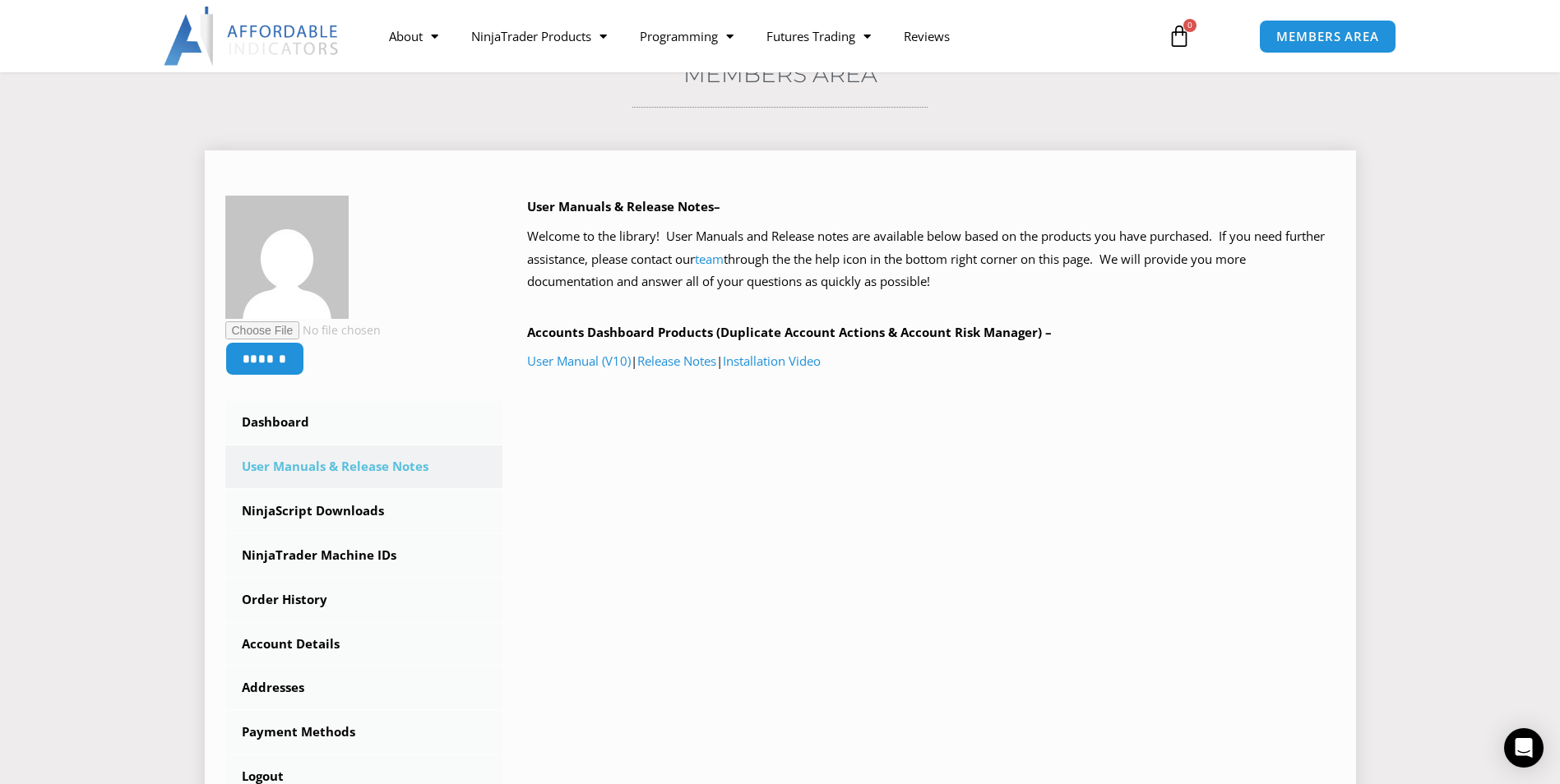
scroll to position [147, 0]
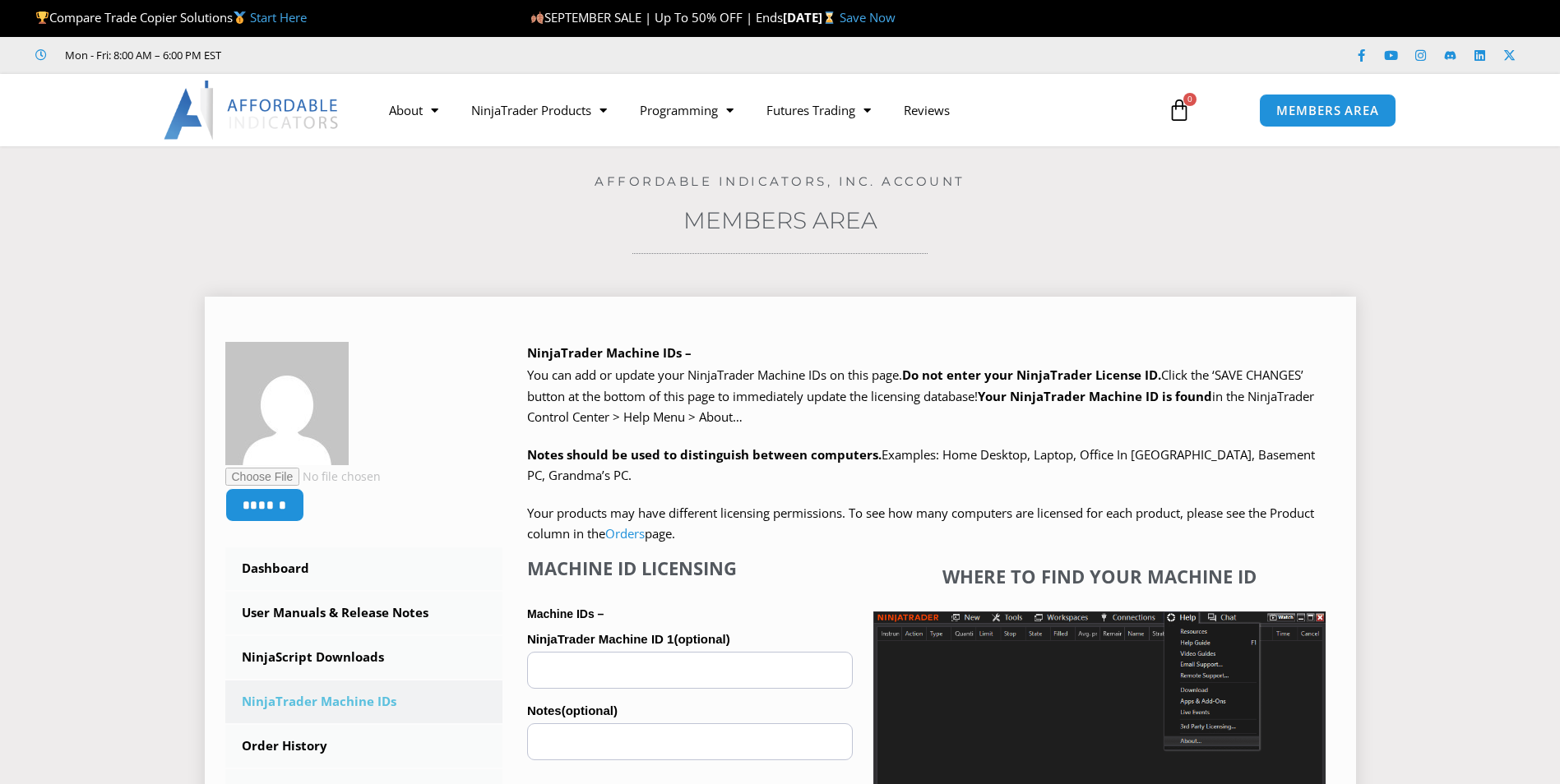
click at [561, 679] on input "NinjaTrader Machine ID 1 (optional)" at bounding box center [689, 670] width 326 height 37
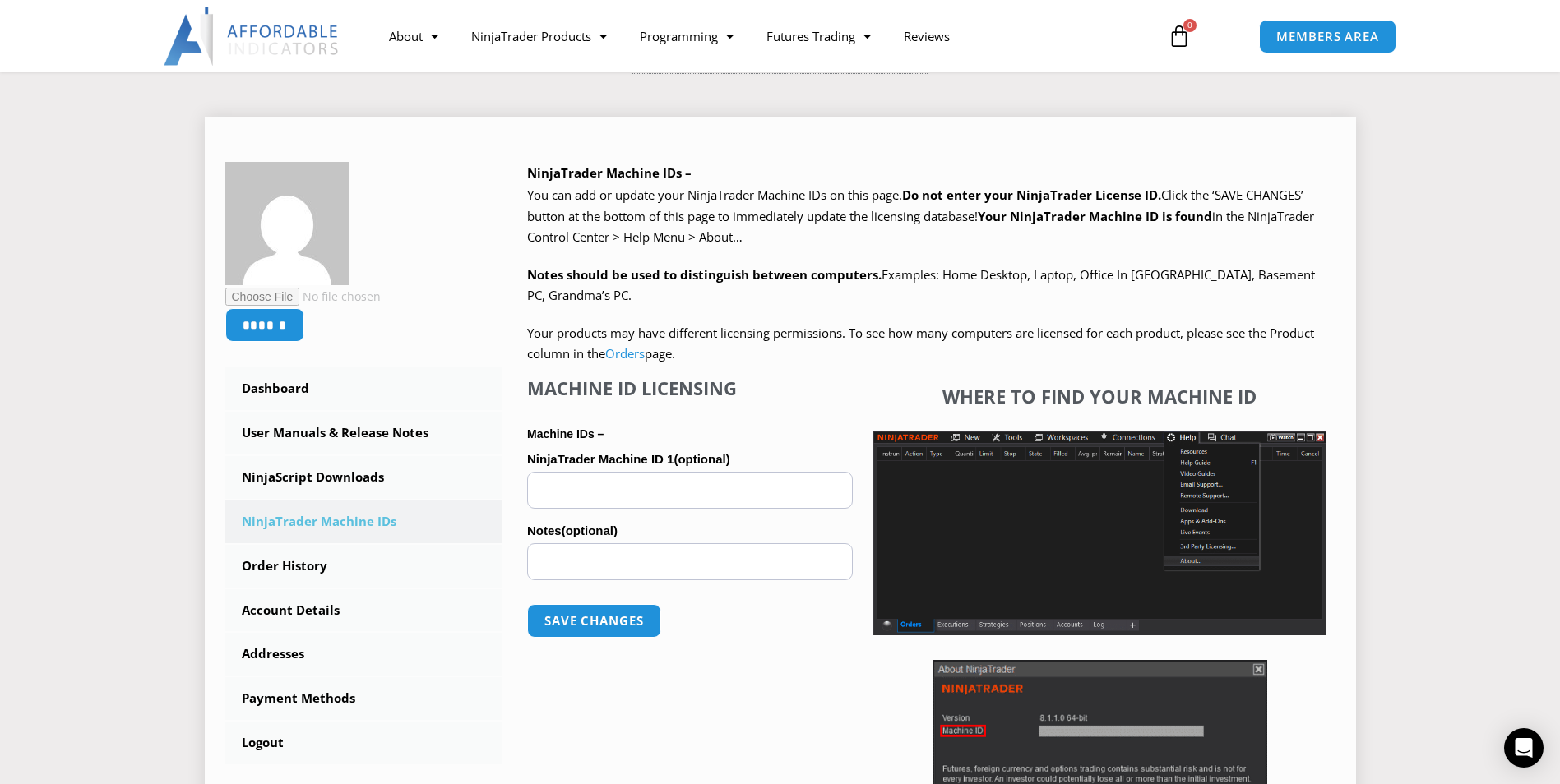
scroll to position [181, 0]
paste input "**********"
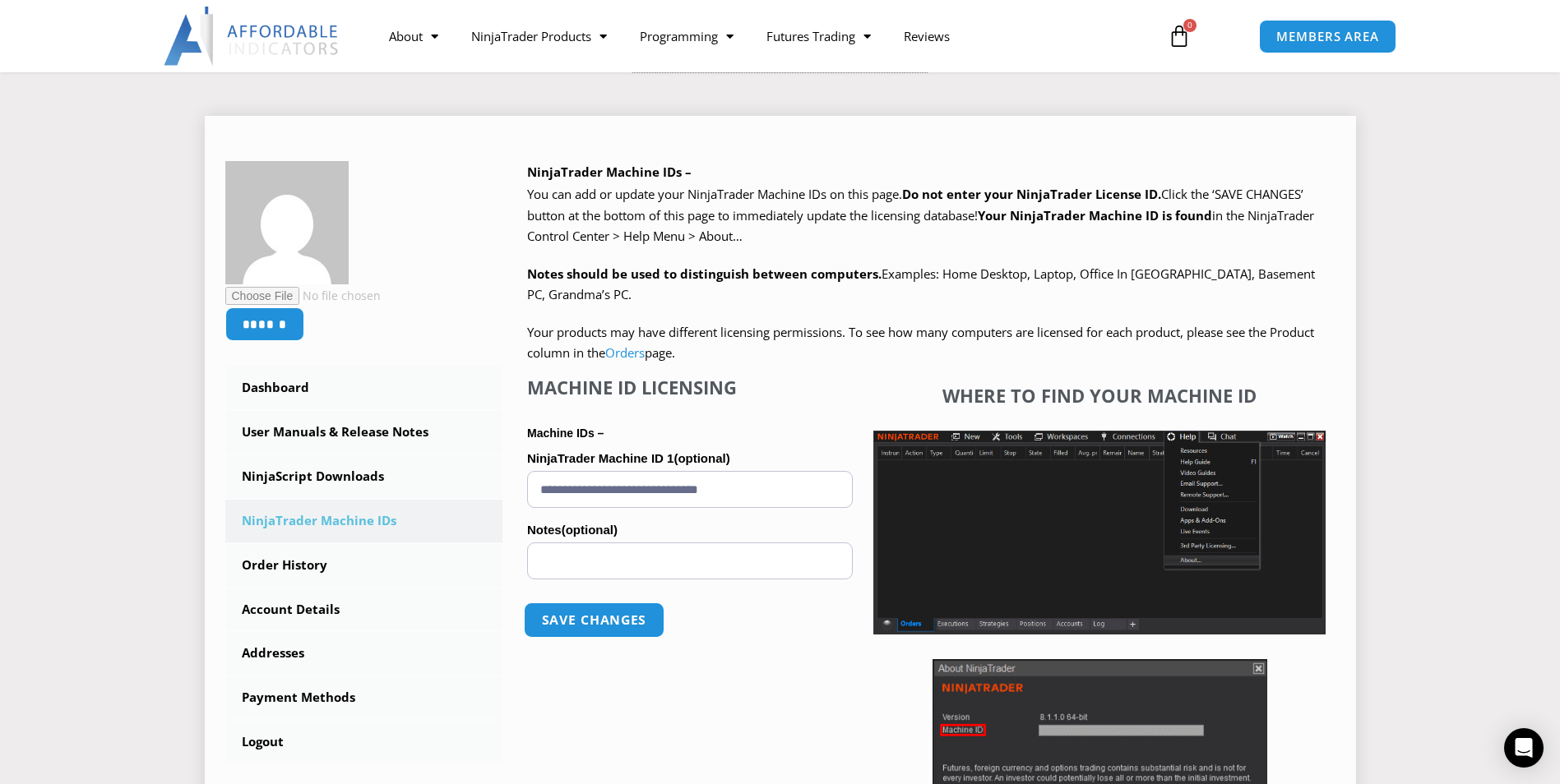
type input "**********"
click at [566, 619] on button "Save changes" at bounding box center [594, 620] width 140 height 35
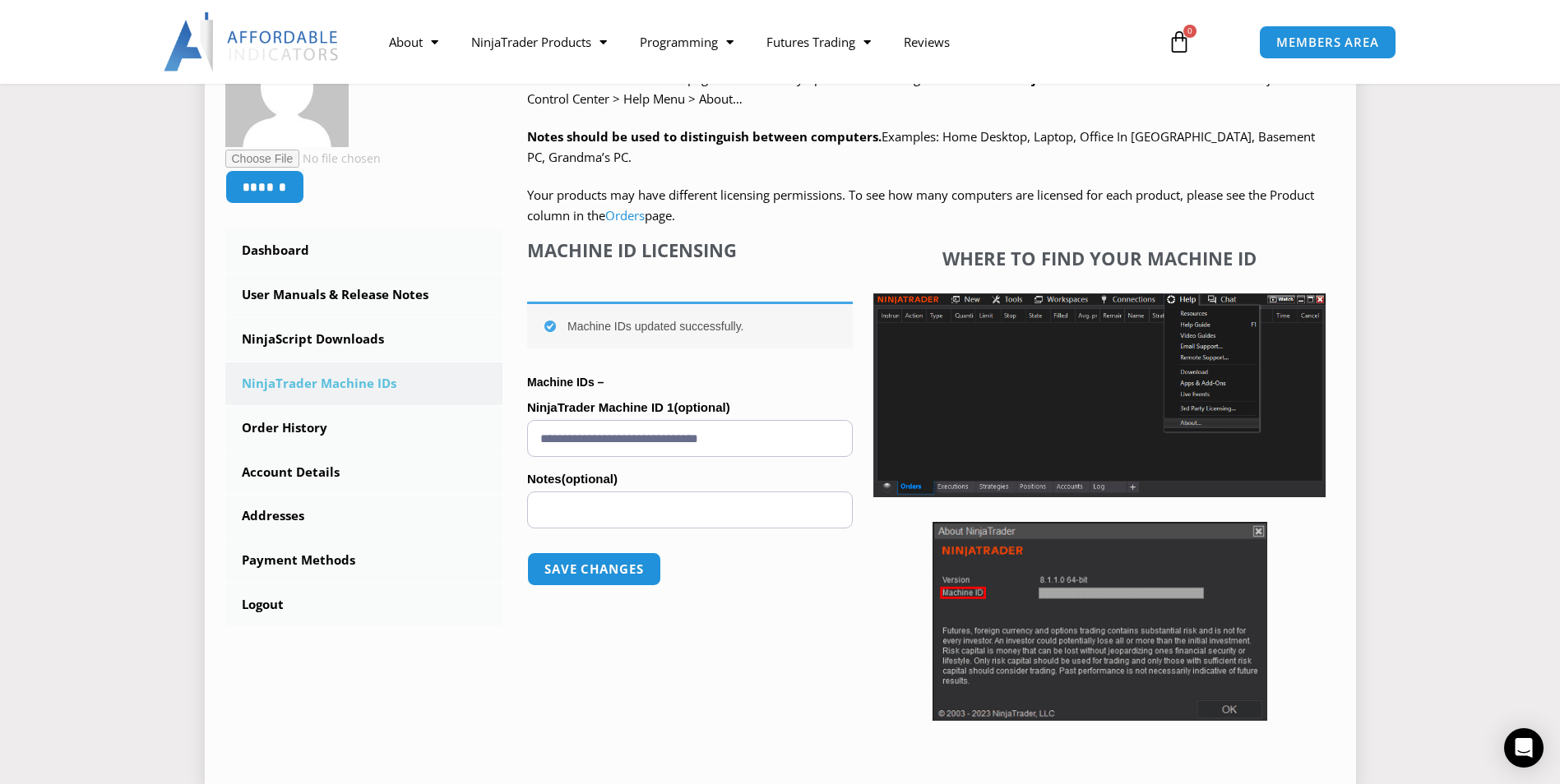
scroll to position [319, 0]
